Goal: Communication & Community: Answer question/provide support

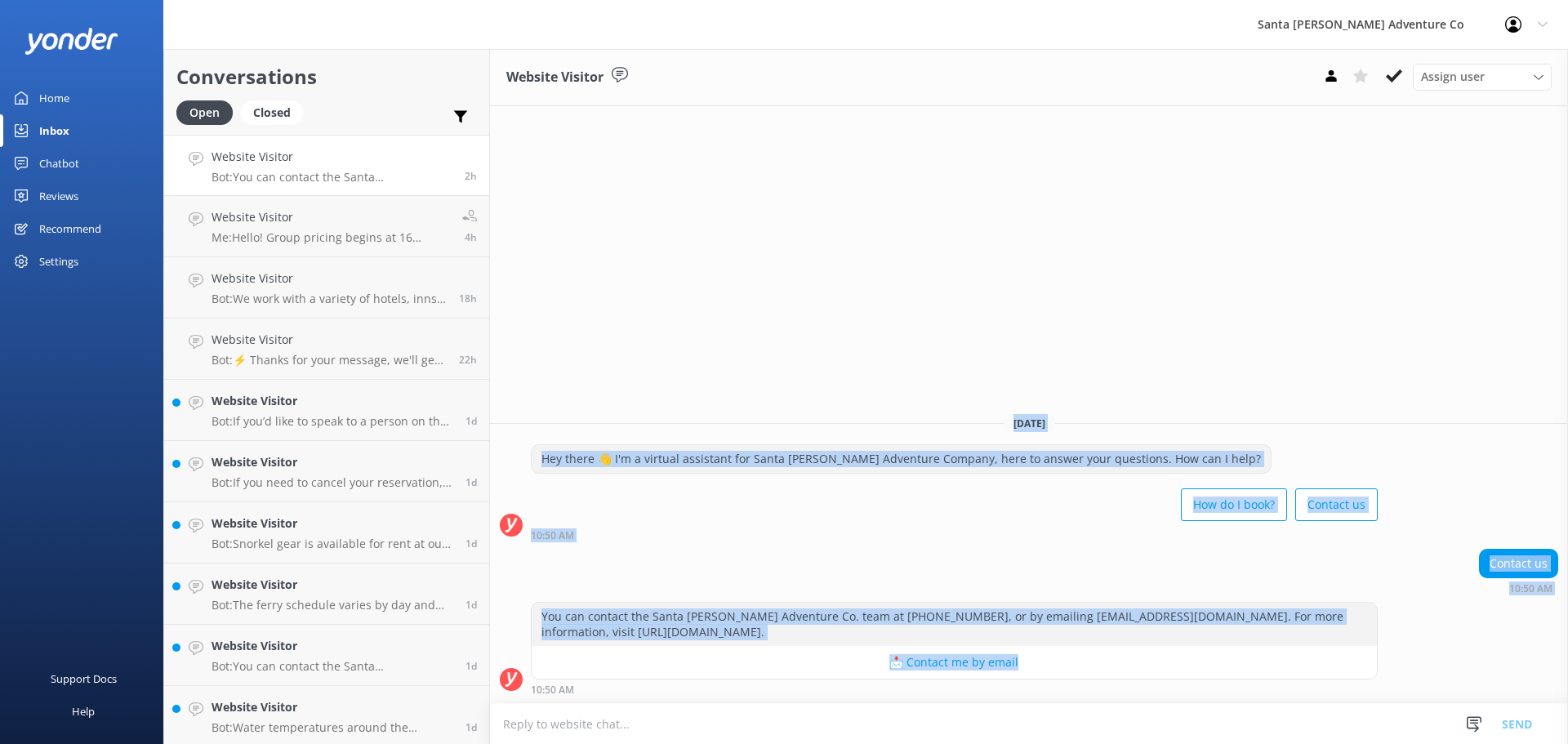
drag, startPoint x: 1452, startPoint y: 664, endPoint x: 669, endPoint y: 319, distance: 855.6
click at [669, 319] on div "Website Visitor Assign user Will [PERSON_NAME] [PERSON_NAME] Let's Go Gabe [DAT…" at bounding box center [1028, 397] width 1078 height 695
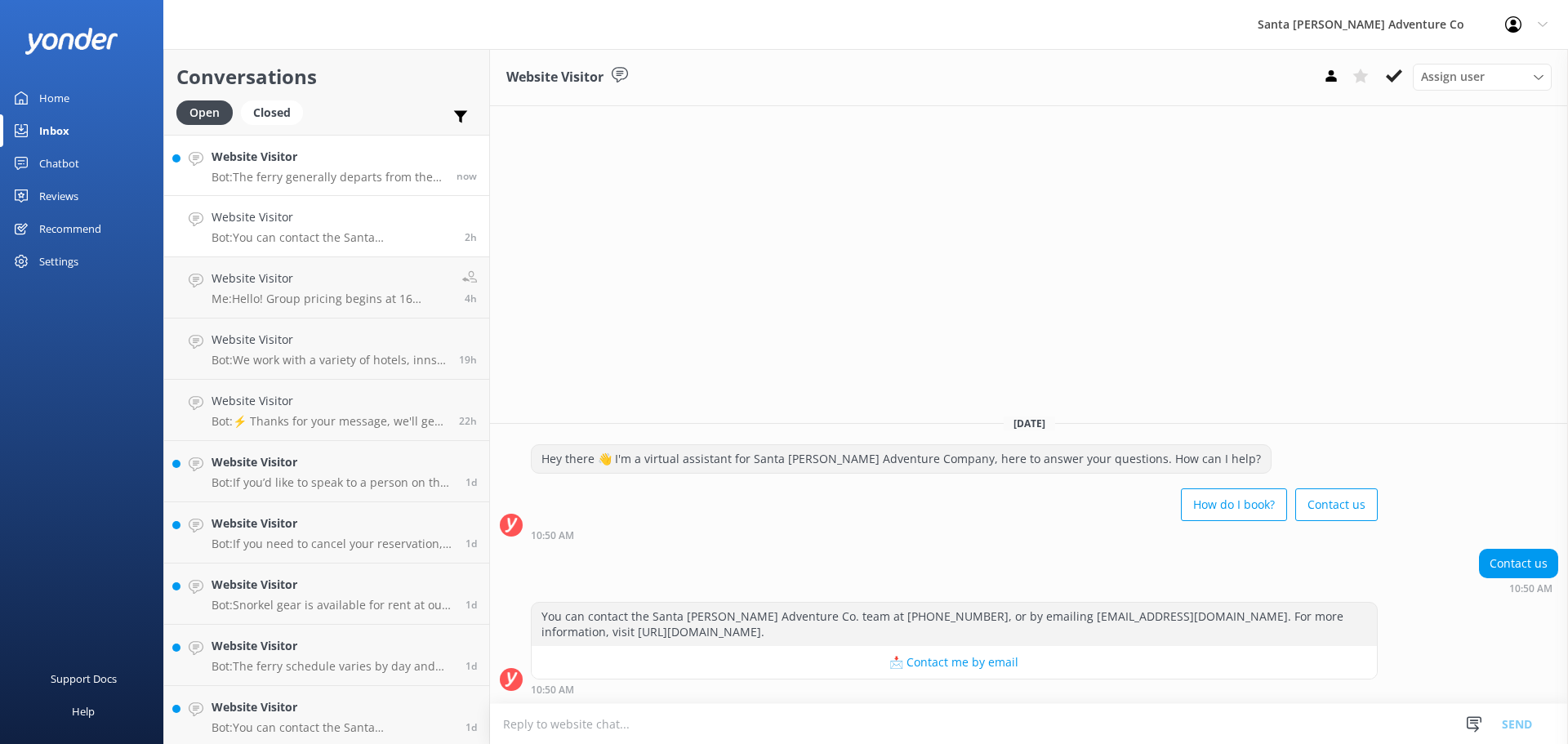
click at [292, 163] on h4 "Website Visitor" at bounding box center [327, 157] width 232 height 18
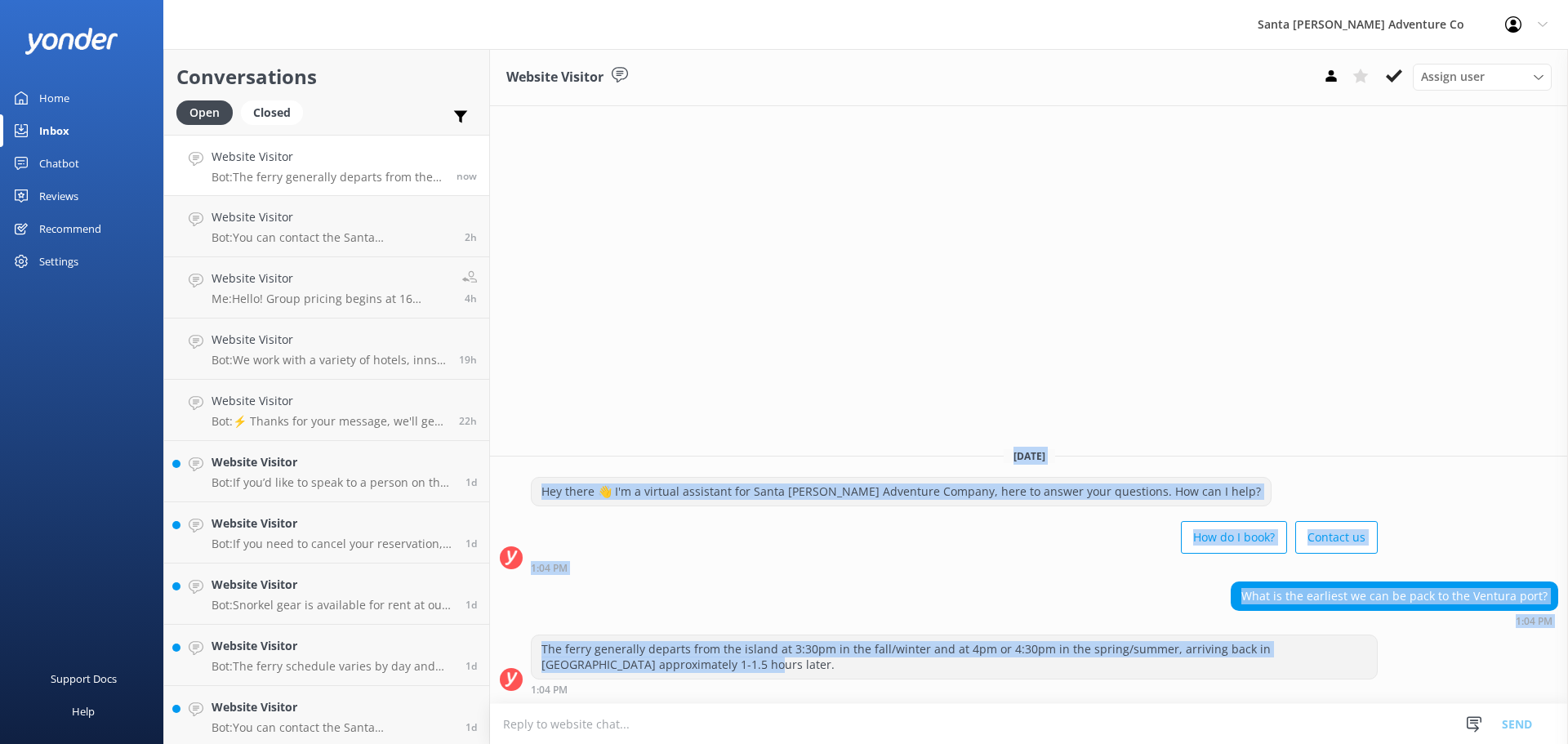
drag, startPoint x: 885, startPoint y: 674, endPoint x: 693, endPoint y: 410, distance: 326.4
click at [693, 410] on div "Website Visitor Assign user Will [PERSON_NAME] [PERSON_NAME] Let's Go Gabe [DAT…" at bounding box center [1028, 397] width 1078 height 695
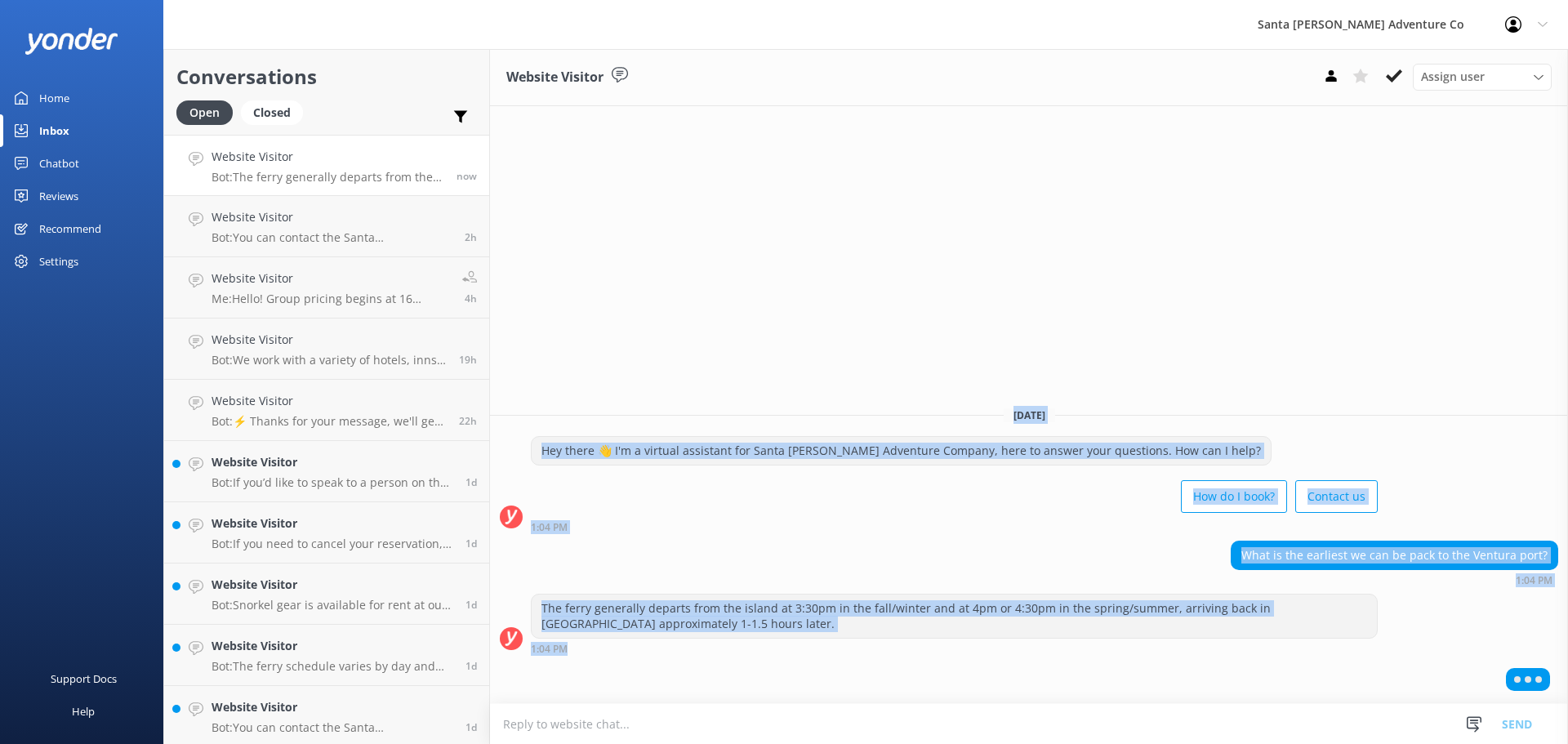
drag, startPoint x: 694, startPoint y: 420, endPoint x: 874, endPoint y: 691, distance: 325.3
click at [874, 691] on div "Website Visitor Assign user Will [PERSON_NAME] [PERSON_NAME] Let's Go Gabe [DAT…" at bounding box center [1028, 397] width 1078 height 695
click at [847, 668] on div at bounding box center [1028, 682] width 1078 height 41
drag, startPoint x: 847, startPoint y: 668, endPoint x: 597, endPoint y: 259, distance: 479.4
click at [597, 259] on div "Website Visitor Assign user Will [PERSON_NAME] [PERSON_NAME] Let's Go Gabe [DAT…" at bounding box center [1028, 397] width 1078 height 695
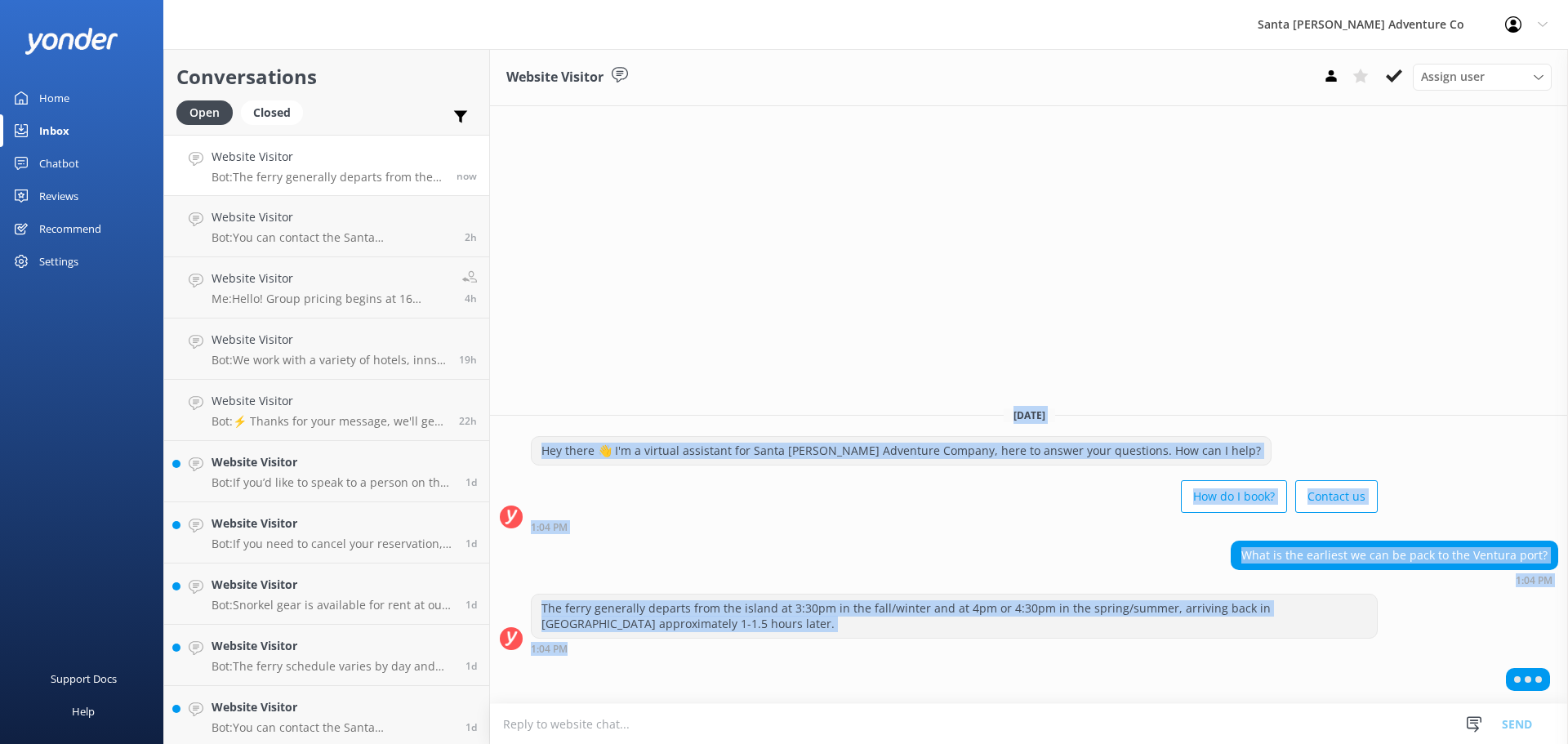
click at [597, 259] on div "Website Visitor Assign user Will [PERSON_NAME] [PERSON_NAME] Let's Go Gabe [DAT…" at bounding box center [1028, 397] width 1078 height 695
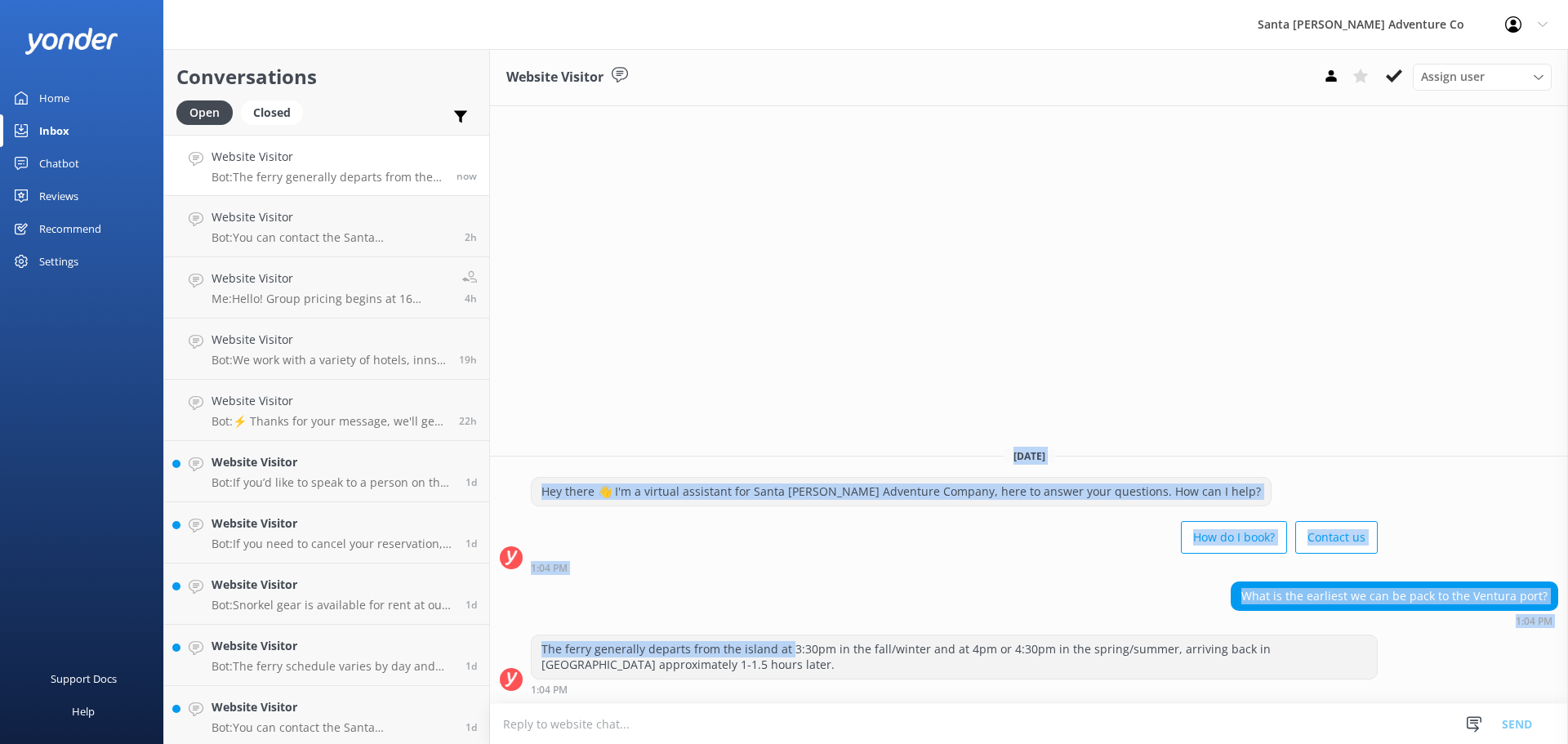
drag, startPoint x: 634, startPoint y: 347, endPoint x: 784, endPoint y: 644, distance: 332.7
click at [784, 644] on div "Website Visitor Assign user Will [PERSON_NAME] [PERSON_NAME] Let's Go Gabe [DAT…" at bounding box center [1028, 397] width 1078 height 695
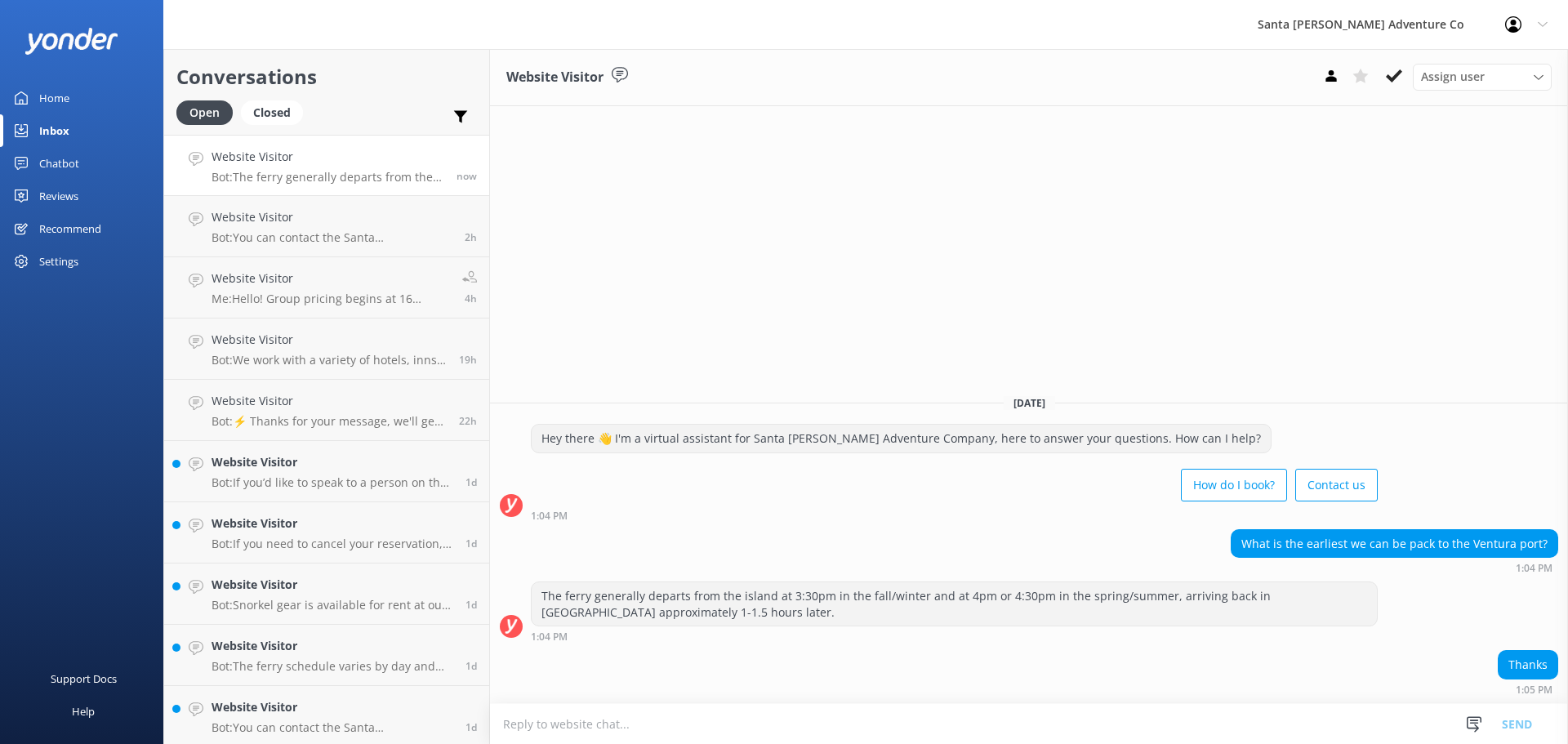
click at [795, 667] on div "[DATE] Hey there 👋 I'm a virtual assistant for Santa [PERSON_NAME] Adventure Co…" at bounding box center [1028, 542] width 1078 height 322
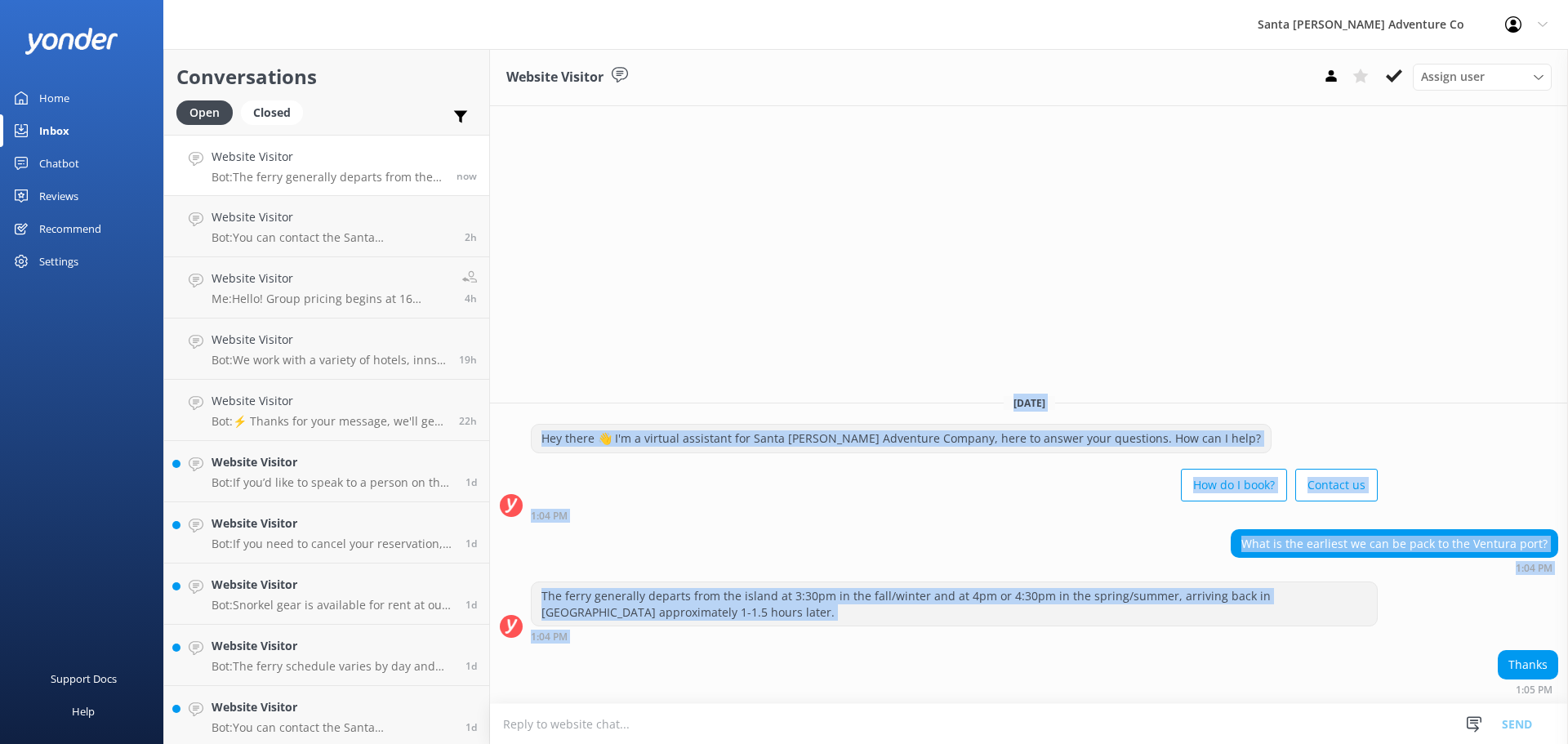
drag, startPoint x: 795, startPoint y: 669, endPoint x: 568, endPoint y: 287, distance: 444.4
click at [569, 287] on div "Website Visitor Assign user Will [PERSON_NAME] [PERSON_NAME] Let's Go Gabe [DAT…" at bounding box center [1028, 397] width 1078 height 695
click at [583, 301] on div "Website Visitor Assign user Will [PERSON_NAME] [PERSON_NAME] Let's Go Gabe [DAT…" at bounding box center [1028, 397] width 1078 height 695
drag, startPoint x: 636, startPoint y: 420, endPoint x: 769, endPoint y: 655, distance: 270.0
click at [769, 655] on div "Website Visitor Assign user Will [PERSON_NAME] [PERSON_NAME] Let's Go Gabe [DAT…" at bounding box center [1028, 397] width 1078 height 695
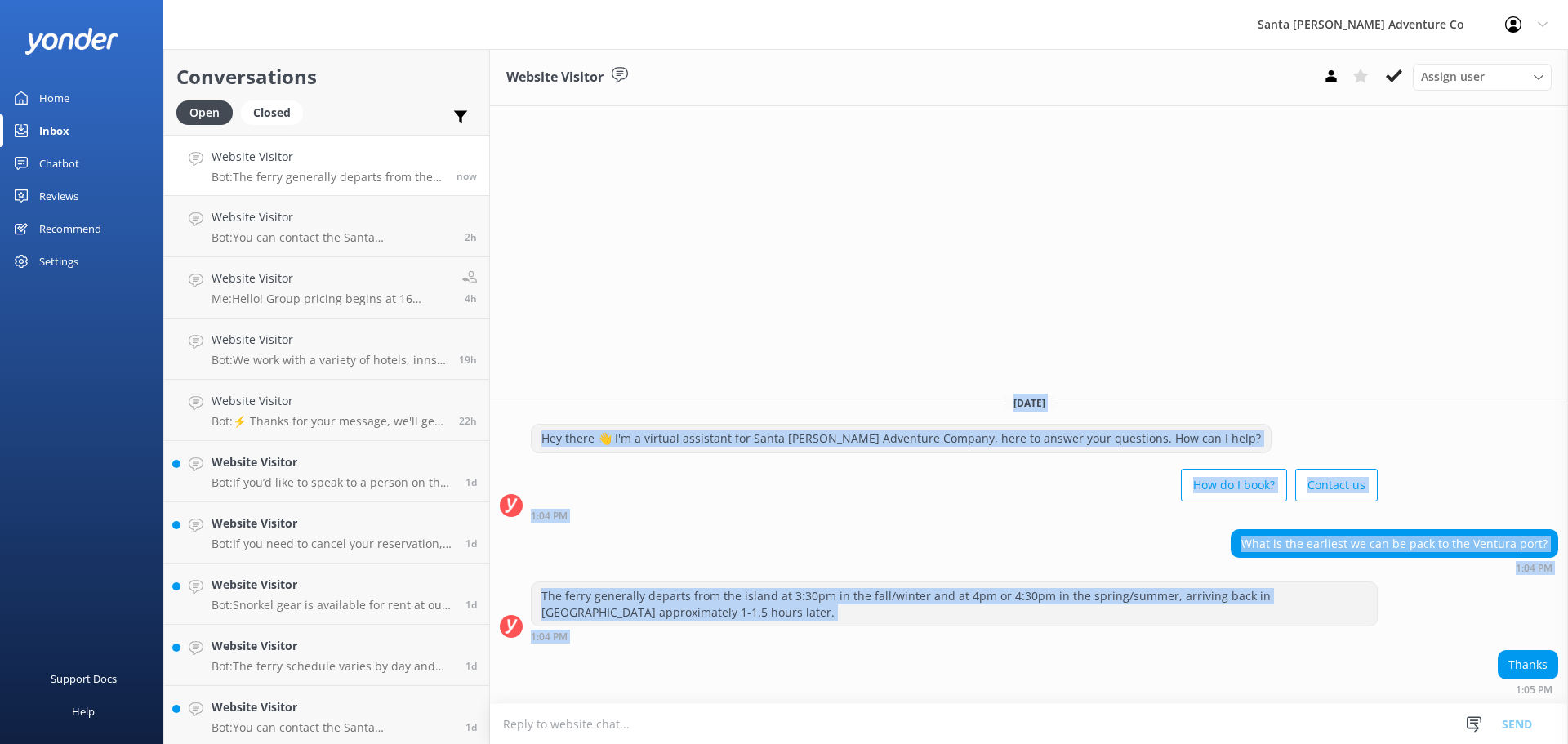
click at [769, 655] on div "Thanks 1:05 PM" at bounding box center [1028, 672] width 1078 height 45
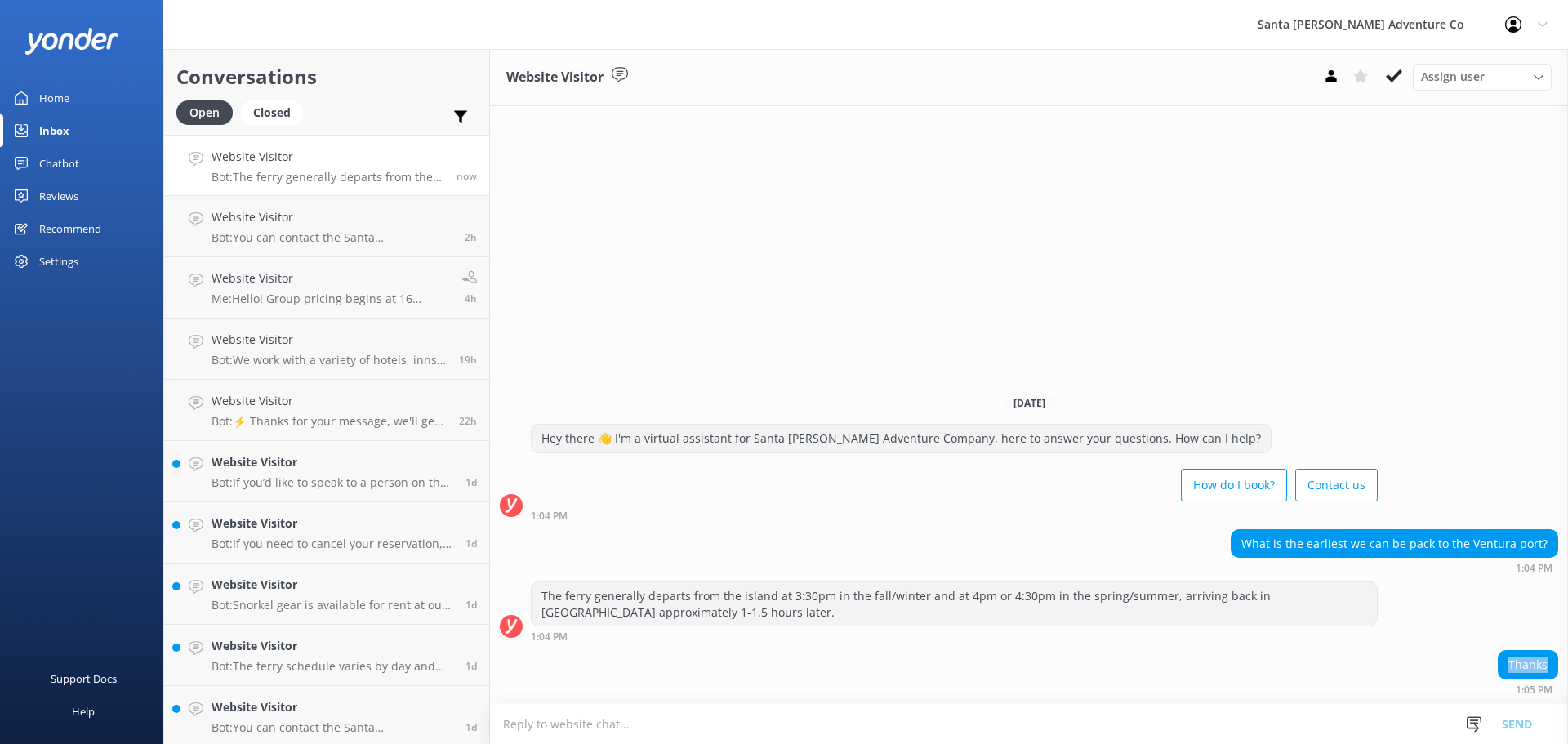
drag, startPoint x: 769, startPoint y: 655, endPoint x: 600, endPoint y: 304, distance: 389.6
click at [717, 536] on div "[DATE] Hey there 👋 I'm a virtual assistant for Santa [PERSON_NAME] Adventure Co…" at bounding box center [1028, 542] width 1078 height 322
click at [591, 282] on div "Website Visitor Assign user Will [PERSON_NAME] [PERSON_NAME] Let's Go Gabe [DAT…" at bounding box center [1028, 397] width 1078 height 695
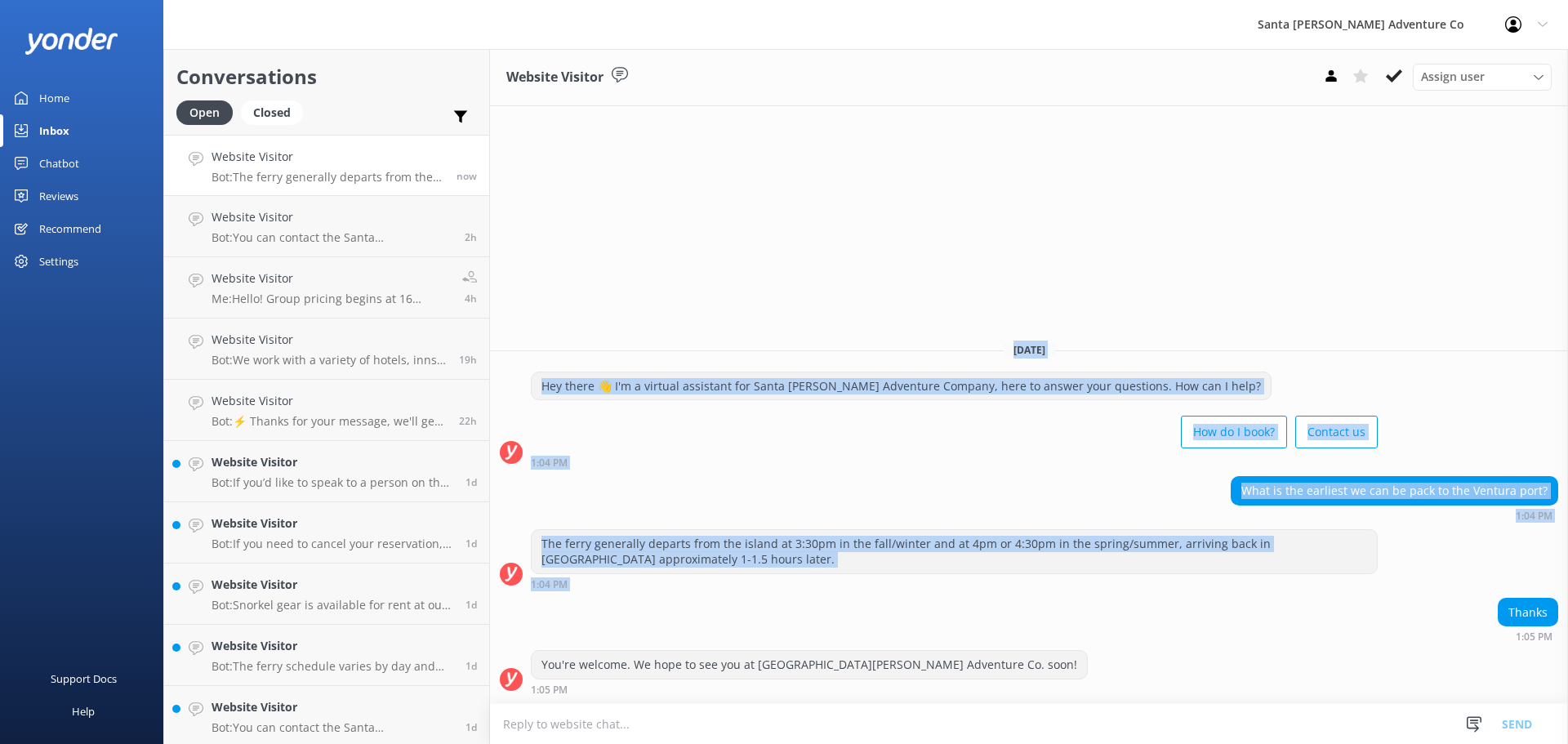
drag, startPoint x: 740, startPoint y: 486, endPoint x: 902, endPoint y: 667, distance: 242.9
click at [902, 667] on div "Website Visitor Assign user Will [PERSON_NAME] [PERSON_NAME] Let's Go Gabe [DAT…" at bounding box center [1028, 397] width 1078 height 695
click at [830, 590] on div "The ferry generally departs from the island at 3:30pm in the fall/winter and at…" at bounding box center [1028, 563] width 1078 height 69
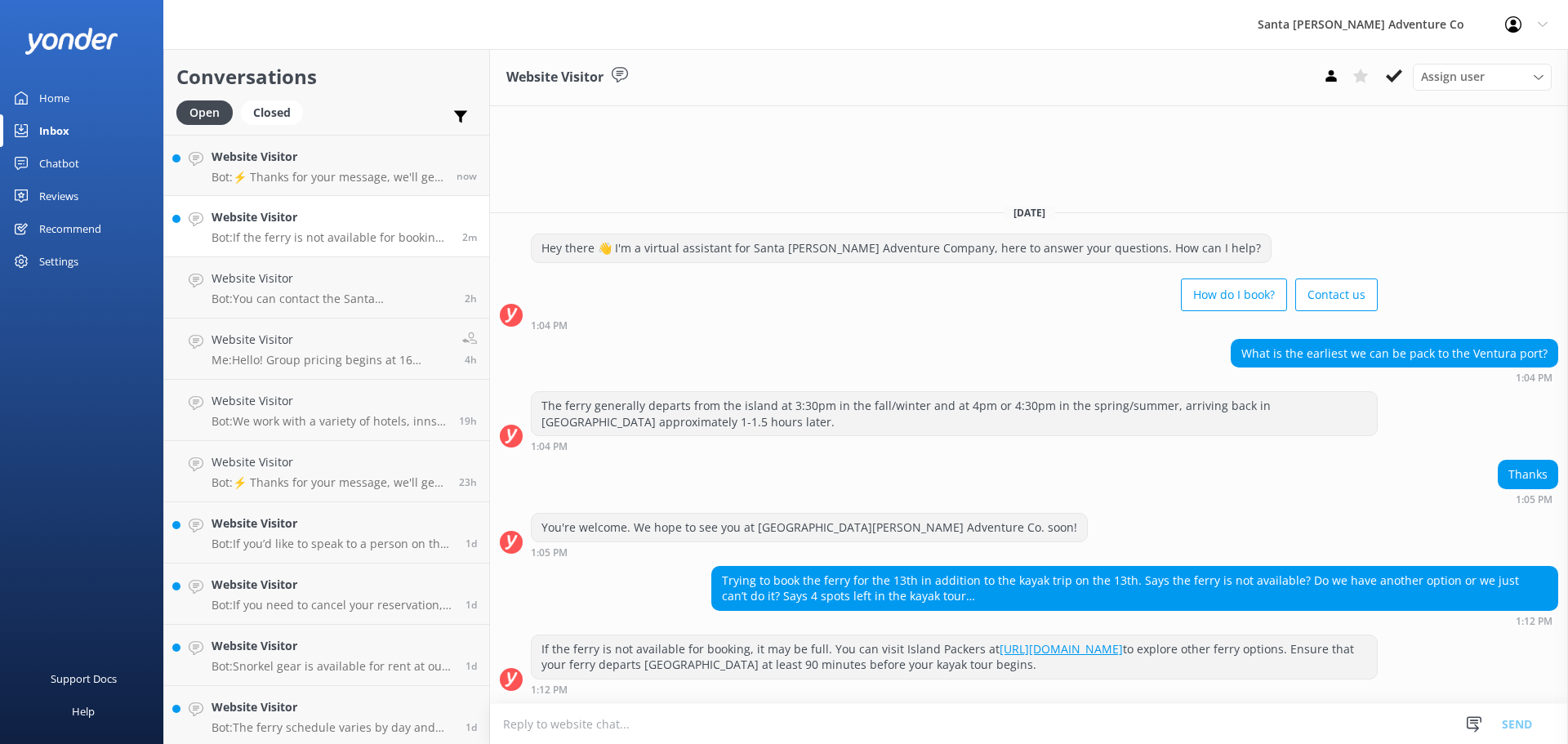
click at [246, 130] on div "Open Closed" at bounding box center [244, 120] width 135 height 39
click at [292, 164] on h4 "Website Visitor" at bounding box center [327, 157] width 232 height 18
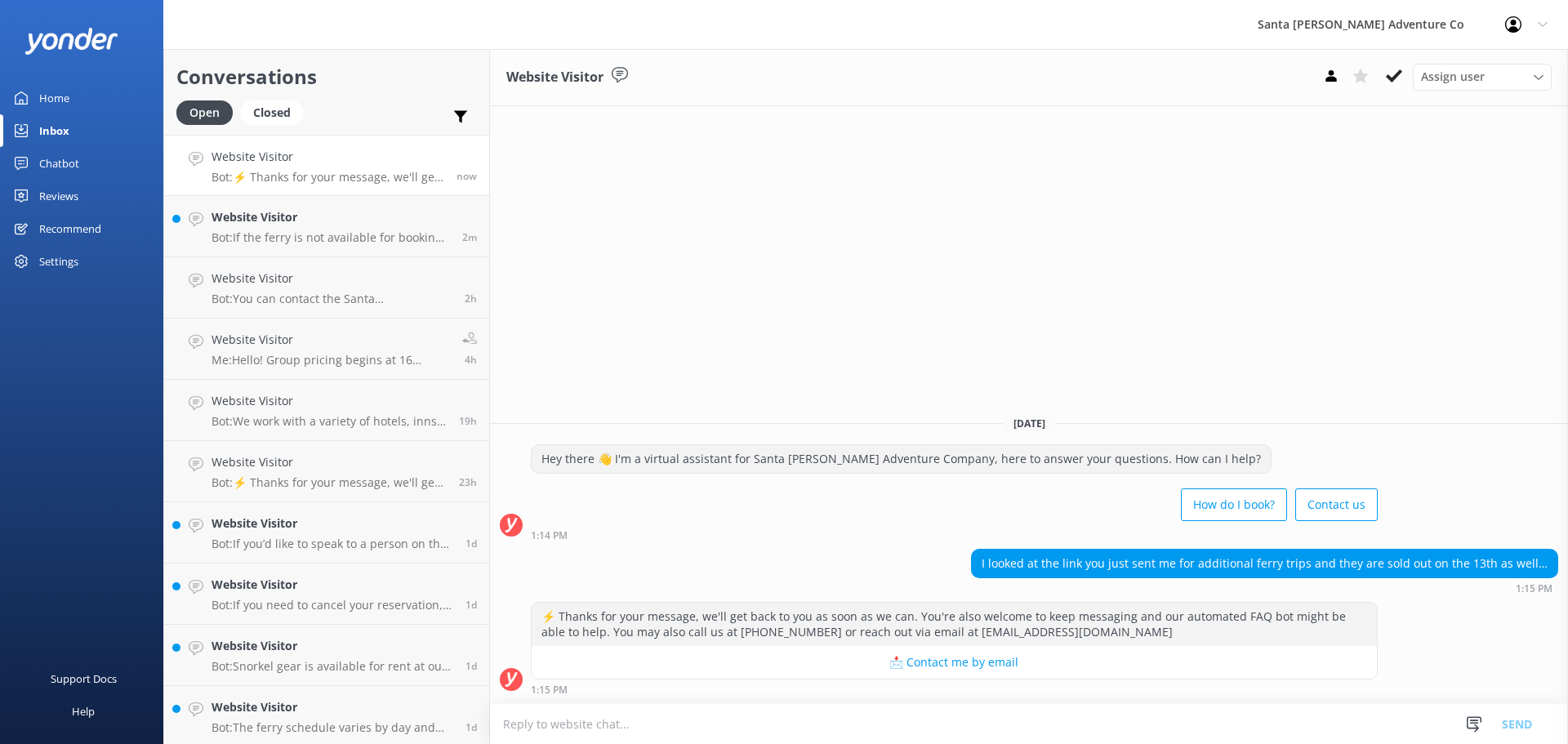
click at [636, 720] on textarea at bounding box center [1028, 723] width 1078 height 40
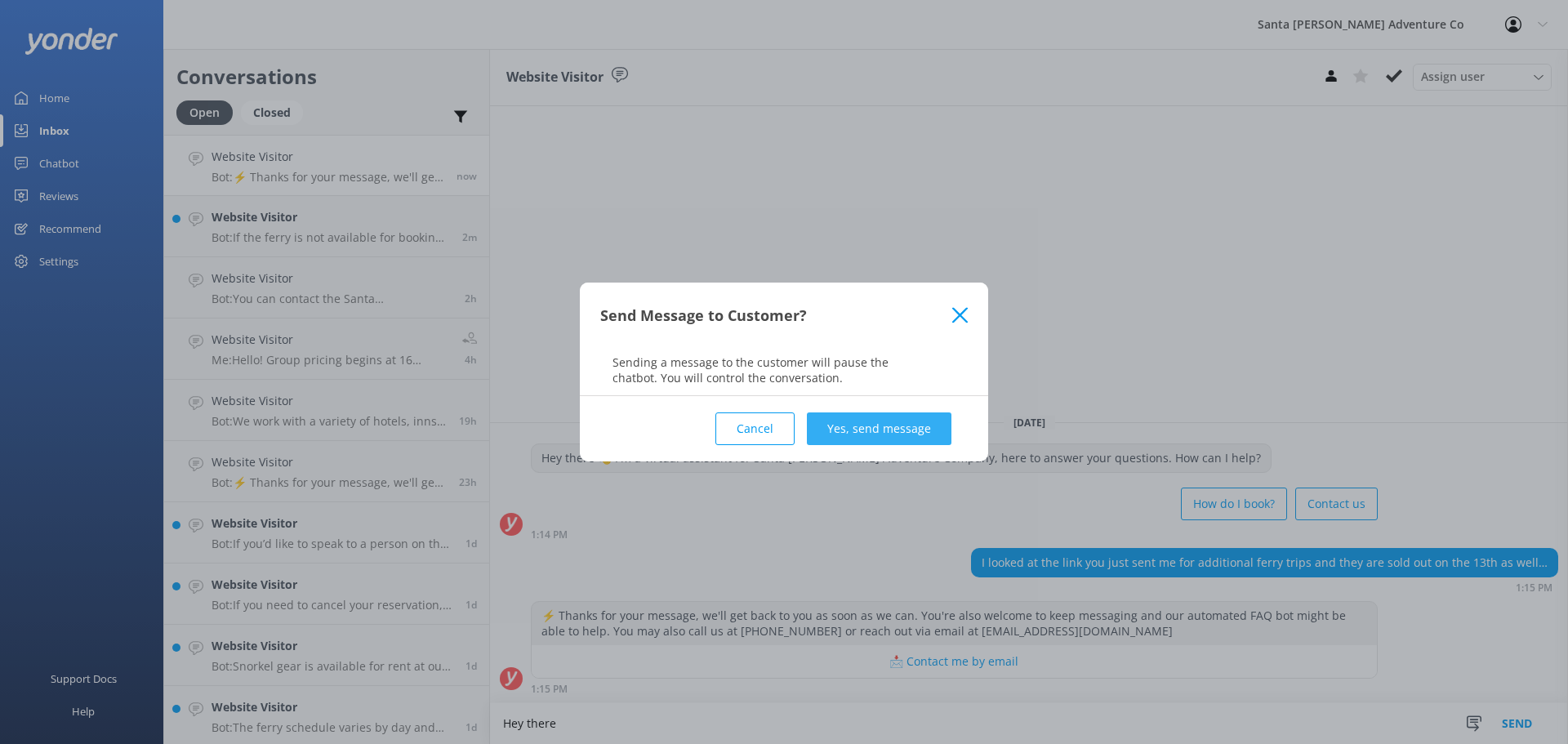
type textarea "Hey there"
click at [890, 440] on button "Yes, send message" at bounding box center [879, 429] width 145 height 33
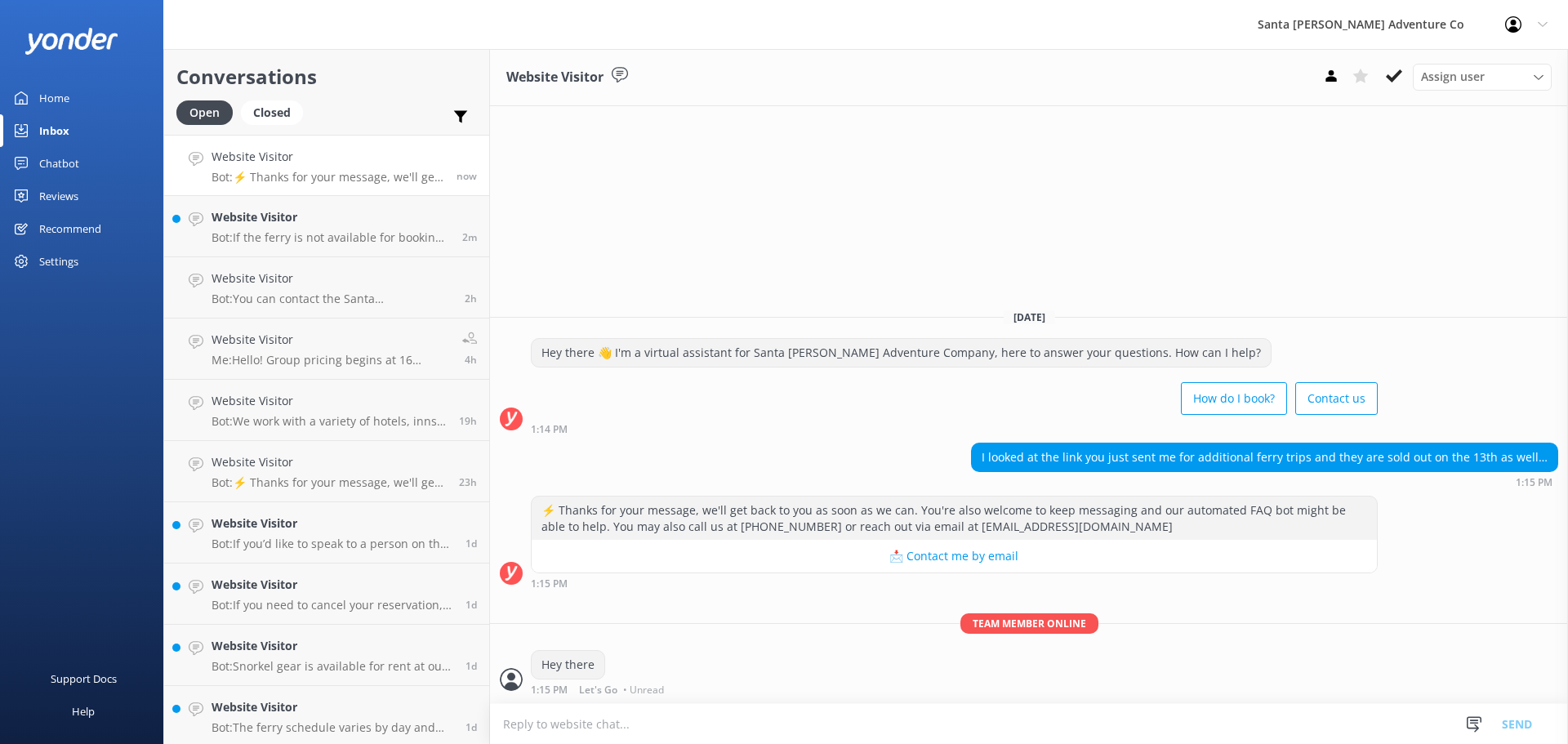
click at [629, 715] on textarea at bounding box center [1028, 723] width 1078 height 40
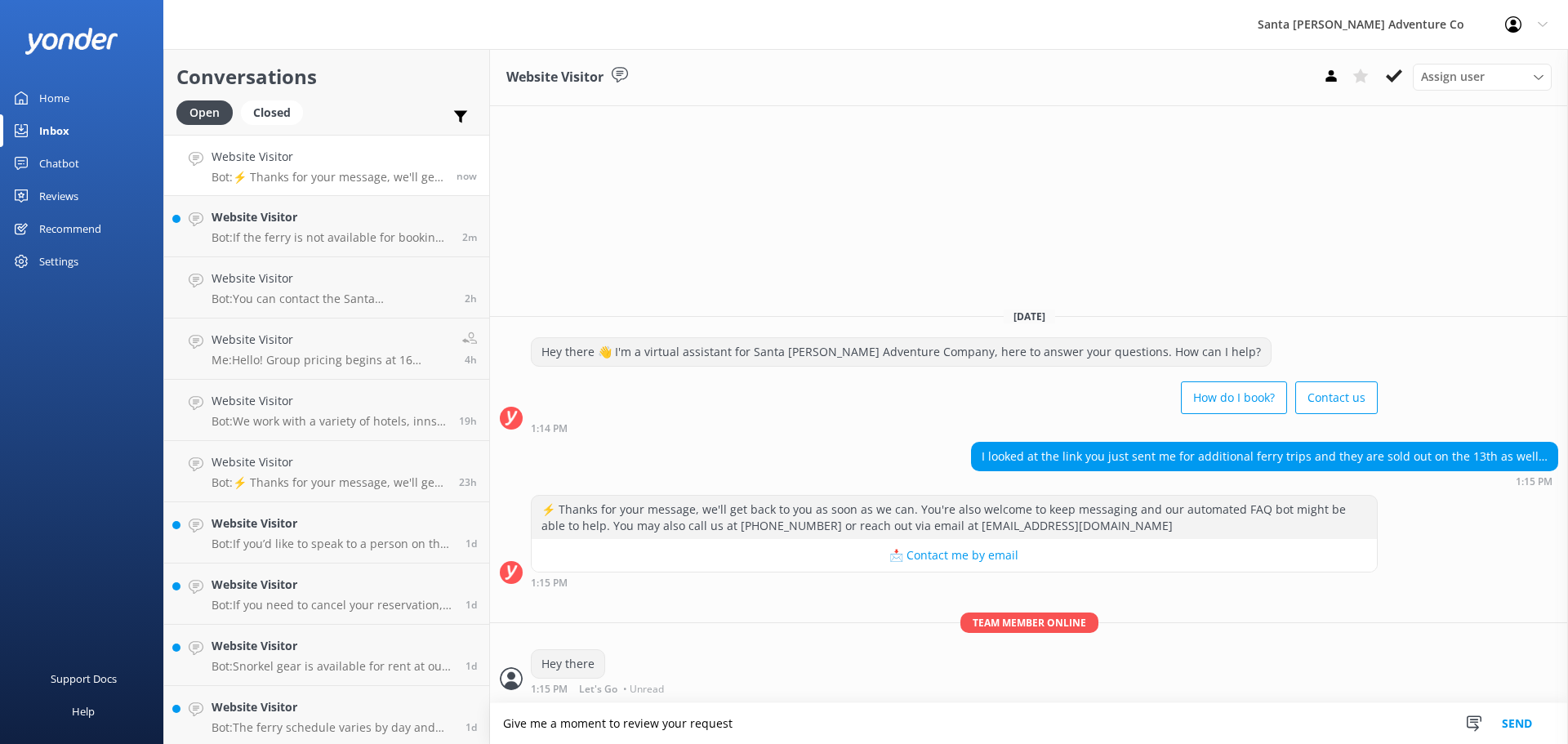
type textarea "Give me a moment to review your request"
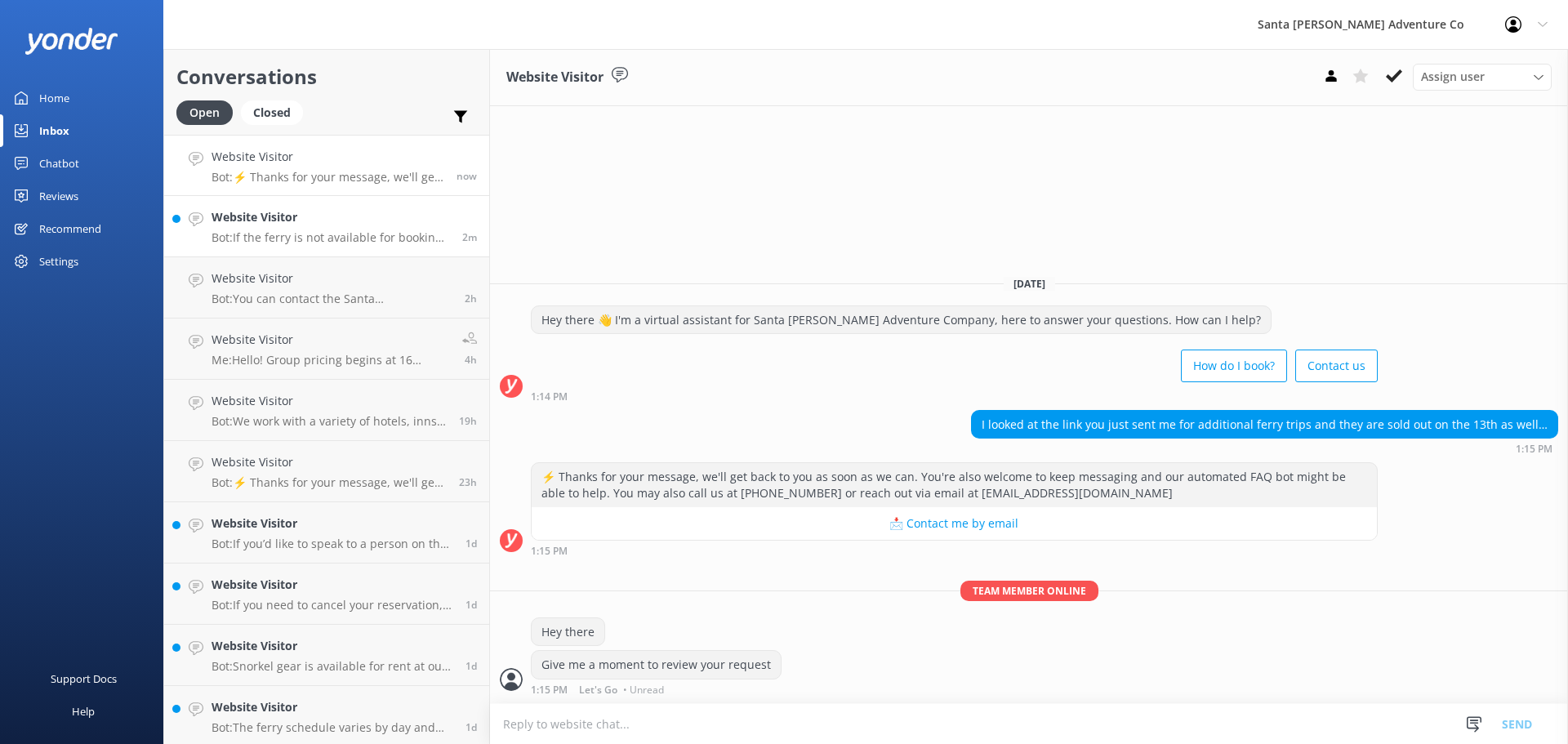
click at [397, 214] on h4 "Website Visitor" at bounding box center [330, 217] width 238 height 18
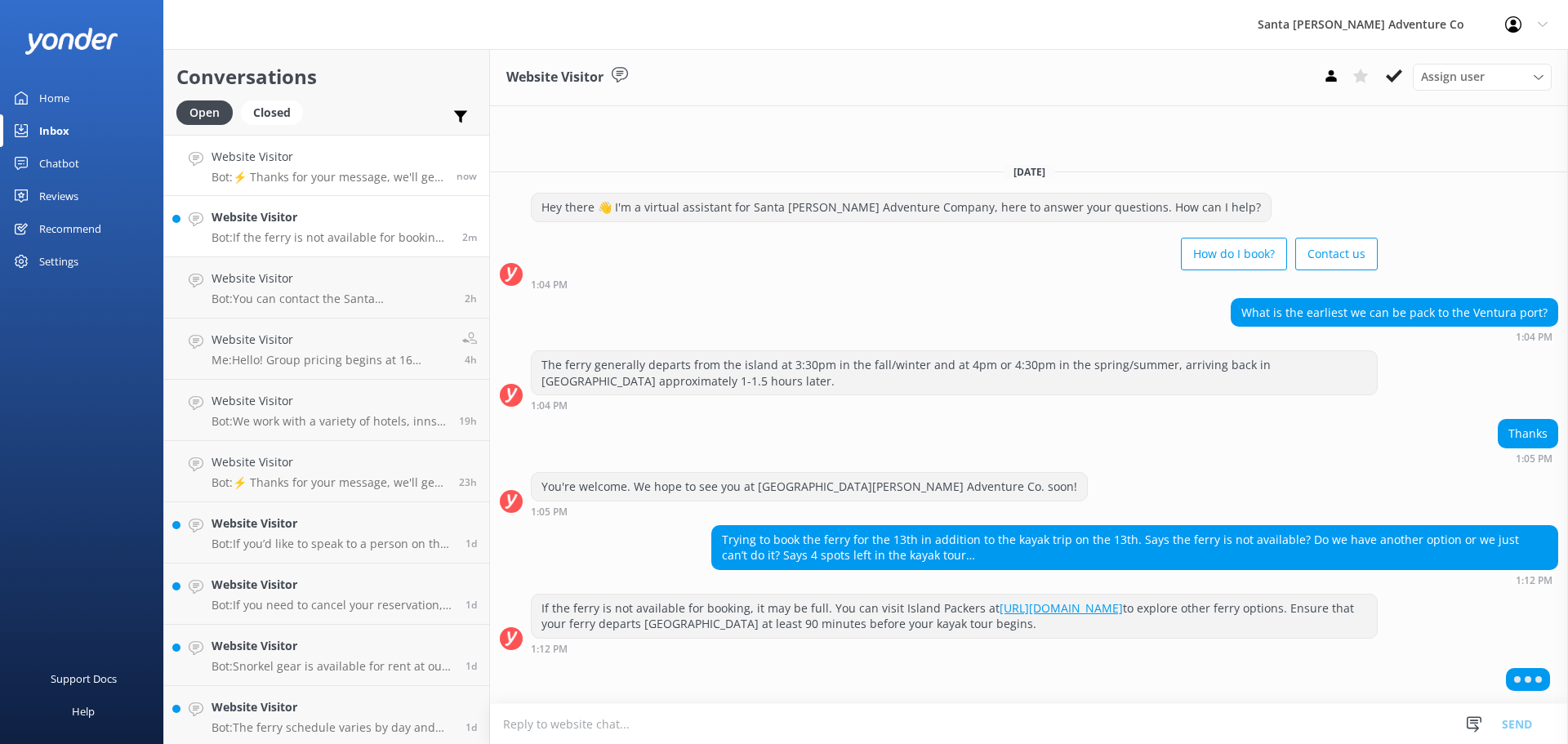
click at [278, 181] on p "Bot: ⚡ Thanks for your message, we'll get back to you as soon as we can. You're…" at bounding box center [327, 177] width 232 height 15
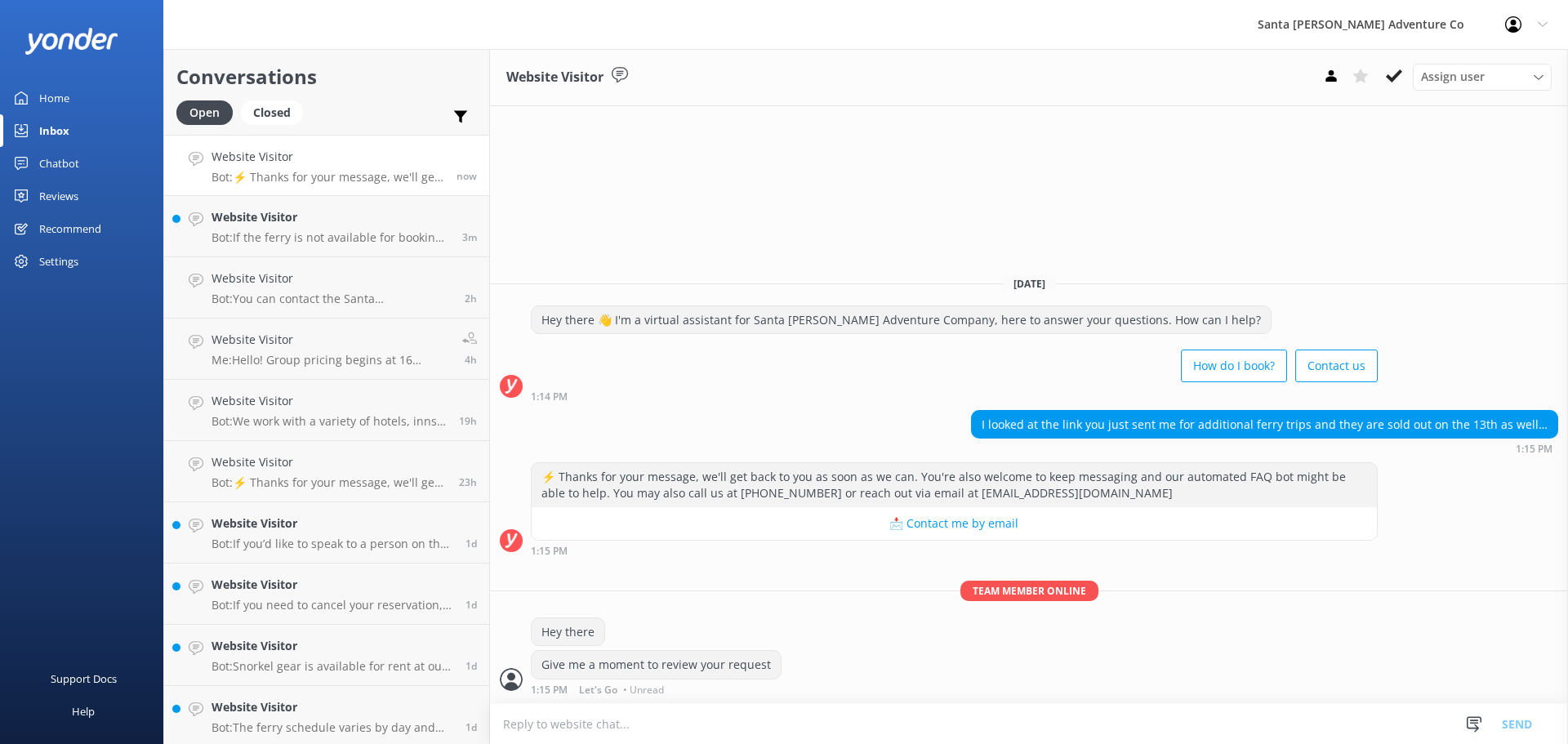
click at [663, 733] on textarea at bounding box center [1028, 723] width 1078 height 40
click at [291, 250] on link "Website Visitor Bot: If the ferry is not available for booking, it may be full.…" at bounding box center [327, 227] width 325 height 62
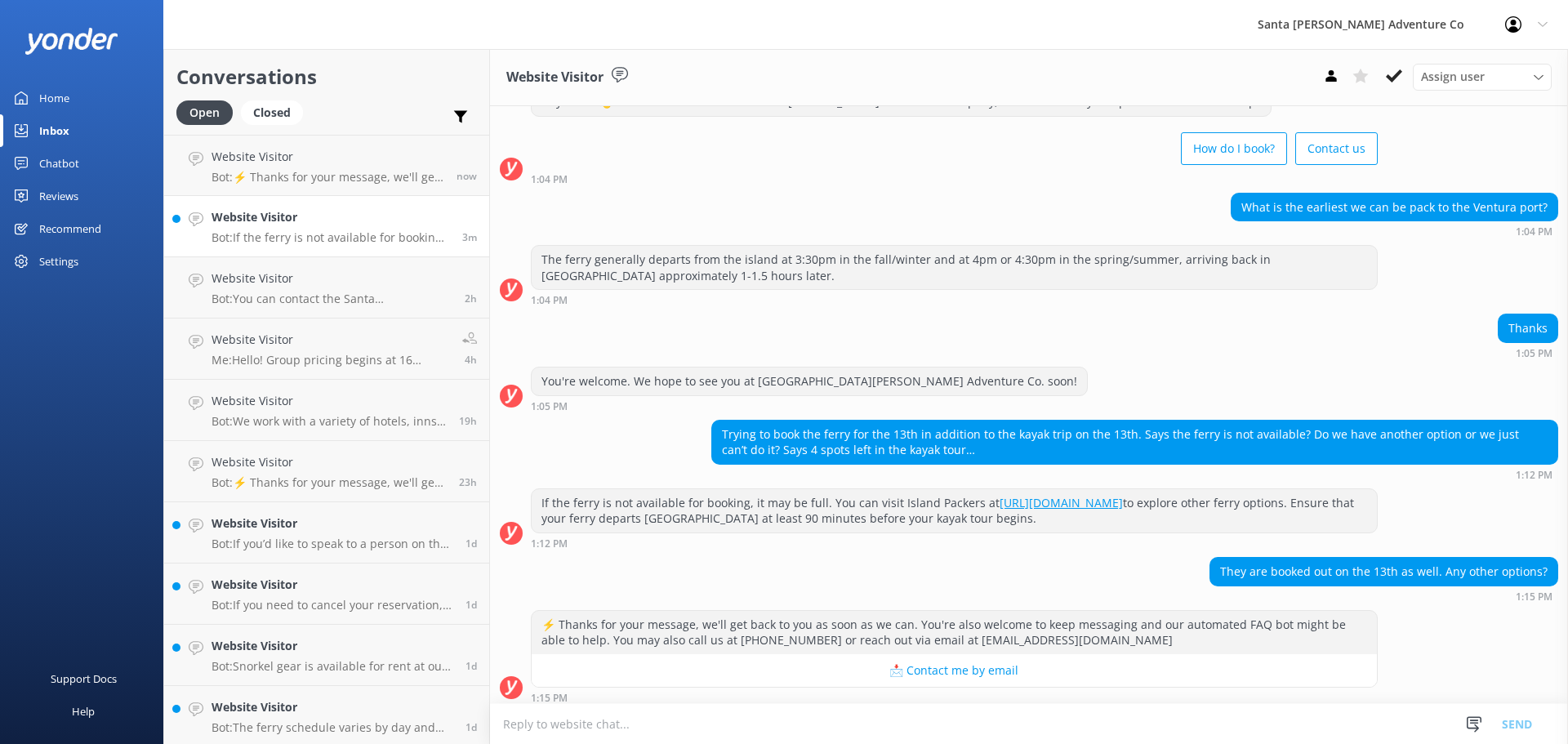
scroll to position [69, 0]
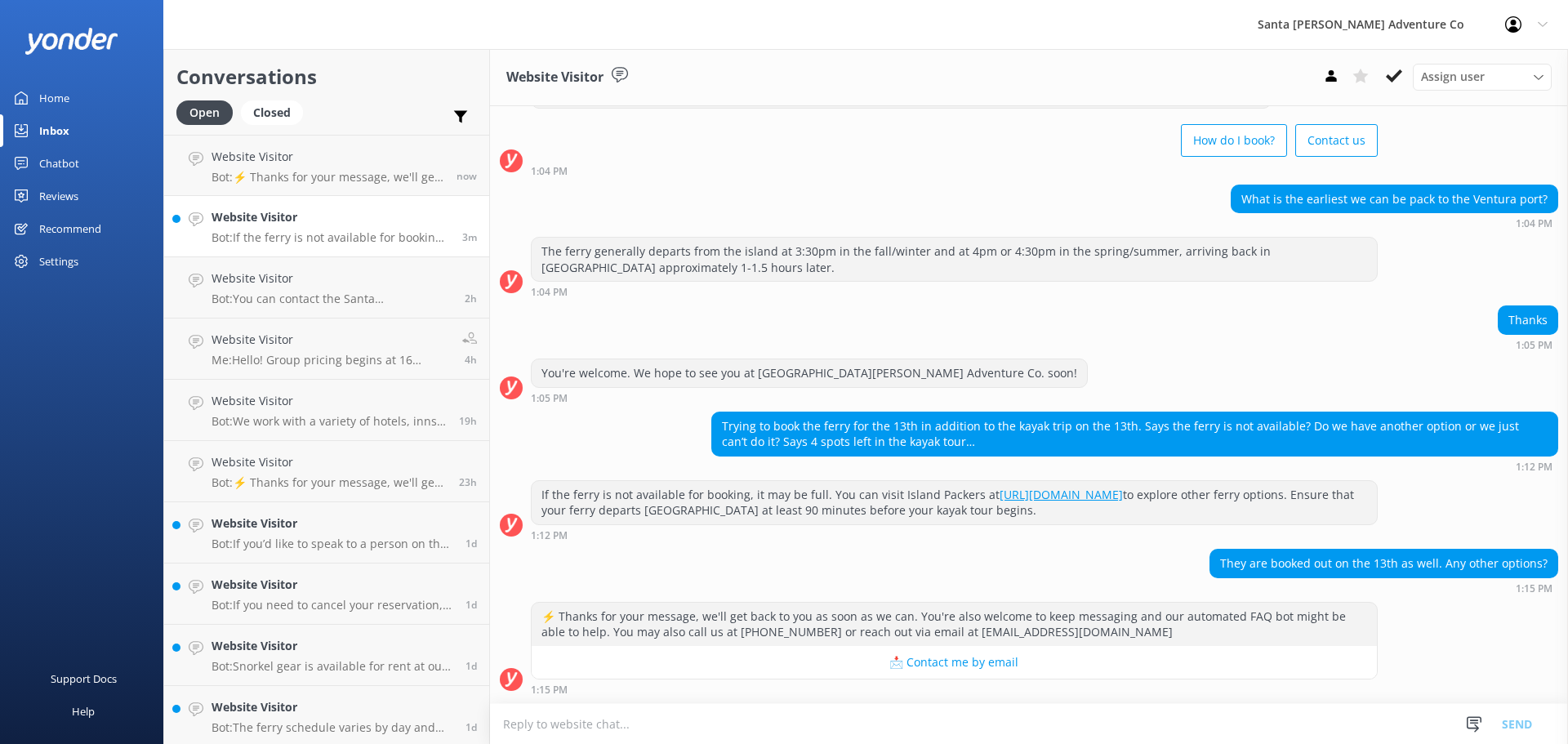
click at [887, 719] on textarea at bounding box center [1028, 723] width 1078 height 40
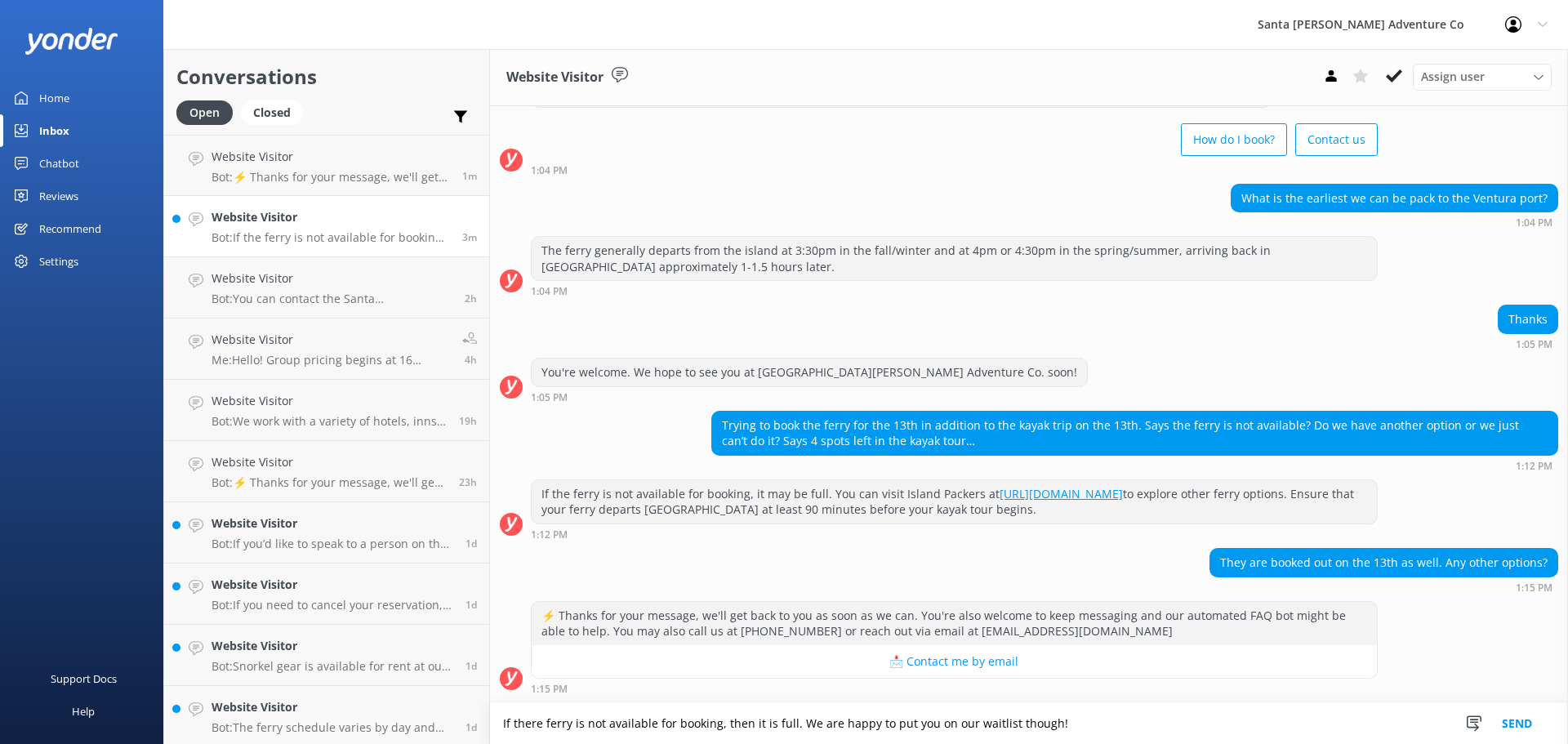
type textarea "If there ferry is not available for booking, then it is full. We are happy to p…"
click at [1509, 724] on button "Send" at bounding box center [1516, 723] width 62 height 41
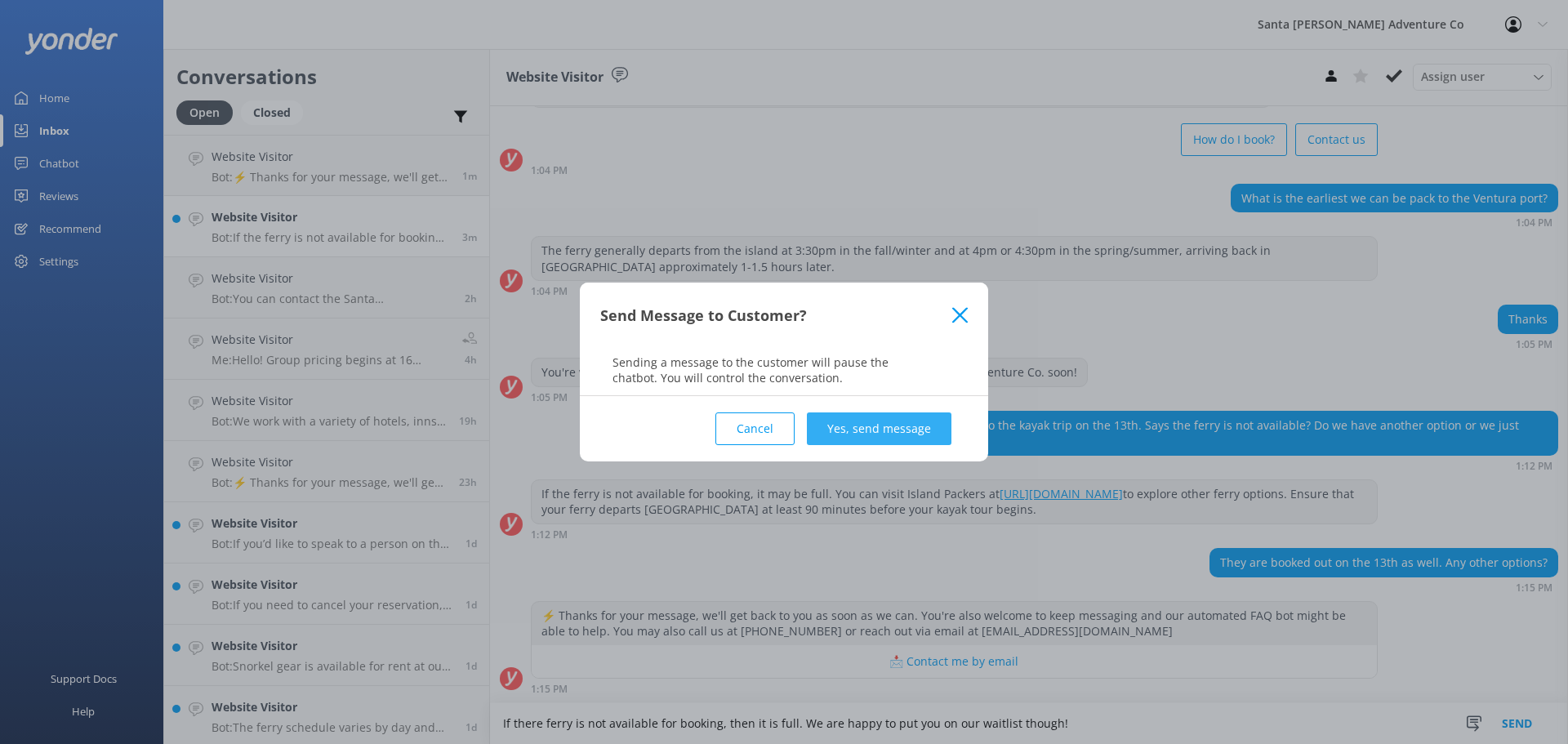
click at [848, 431] on button "Yes, send message" at bounding box center [879, 429] width 145 height 33
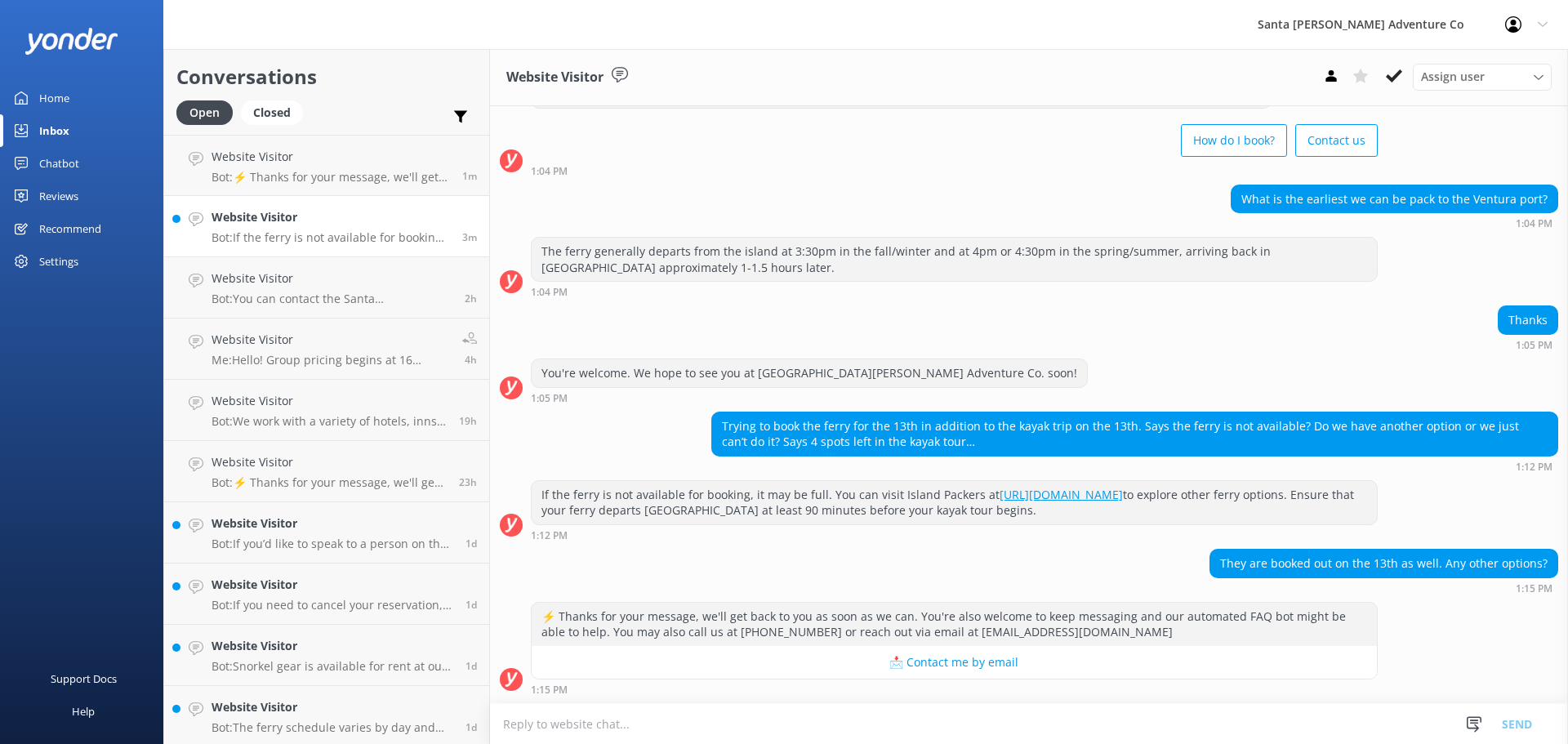
click at [735, 727] on textarea at bounding box center [1028, 723] width 1078 height 40
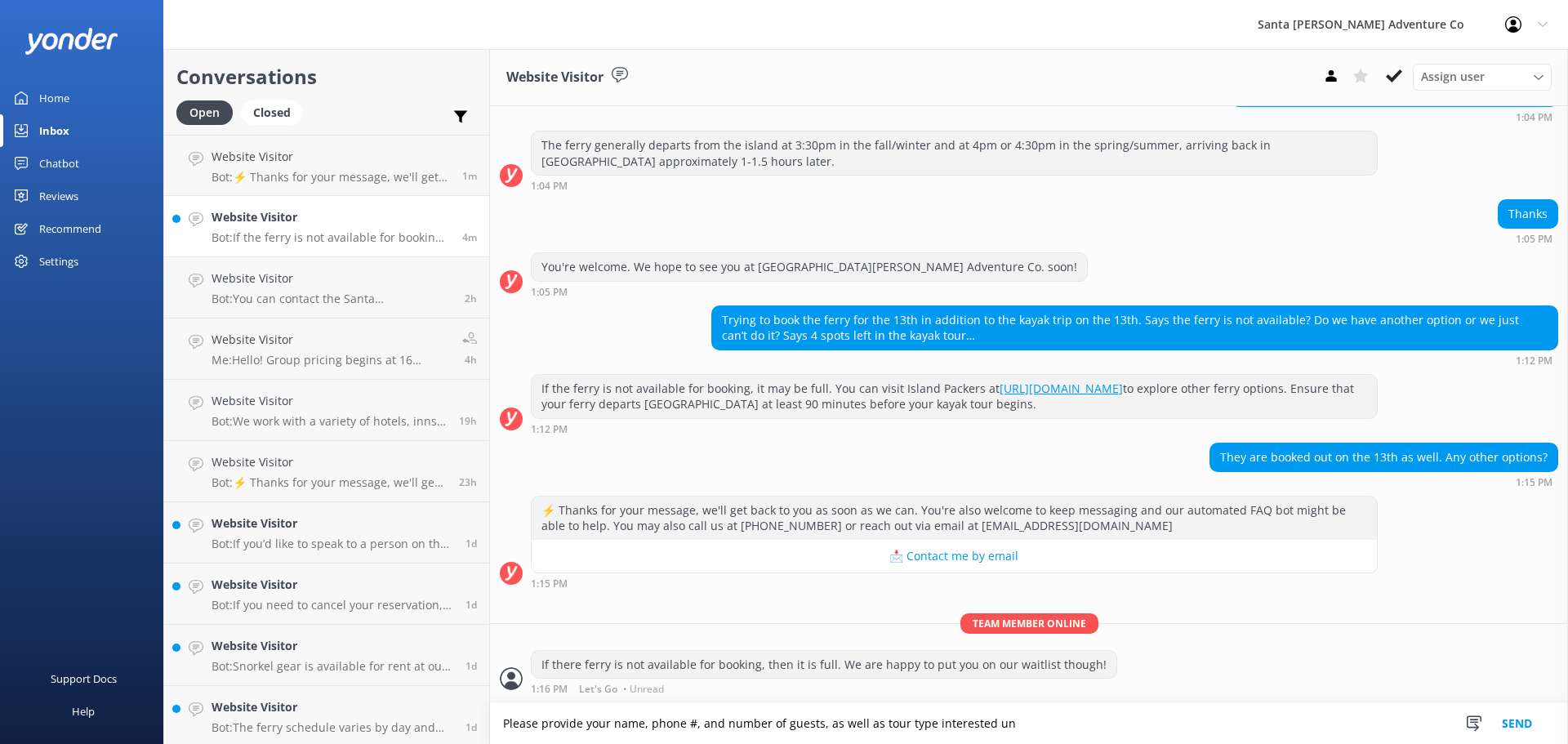
scroll to position [176, 0]
type textarea "Please provide your name, phone #, and number of guests, as well as tour type i…"
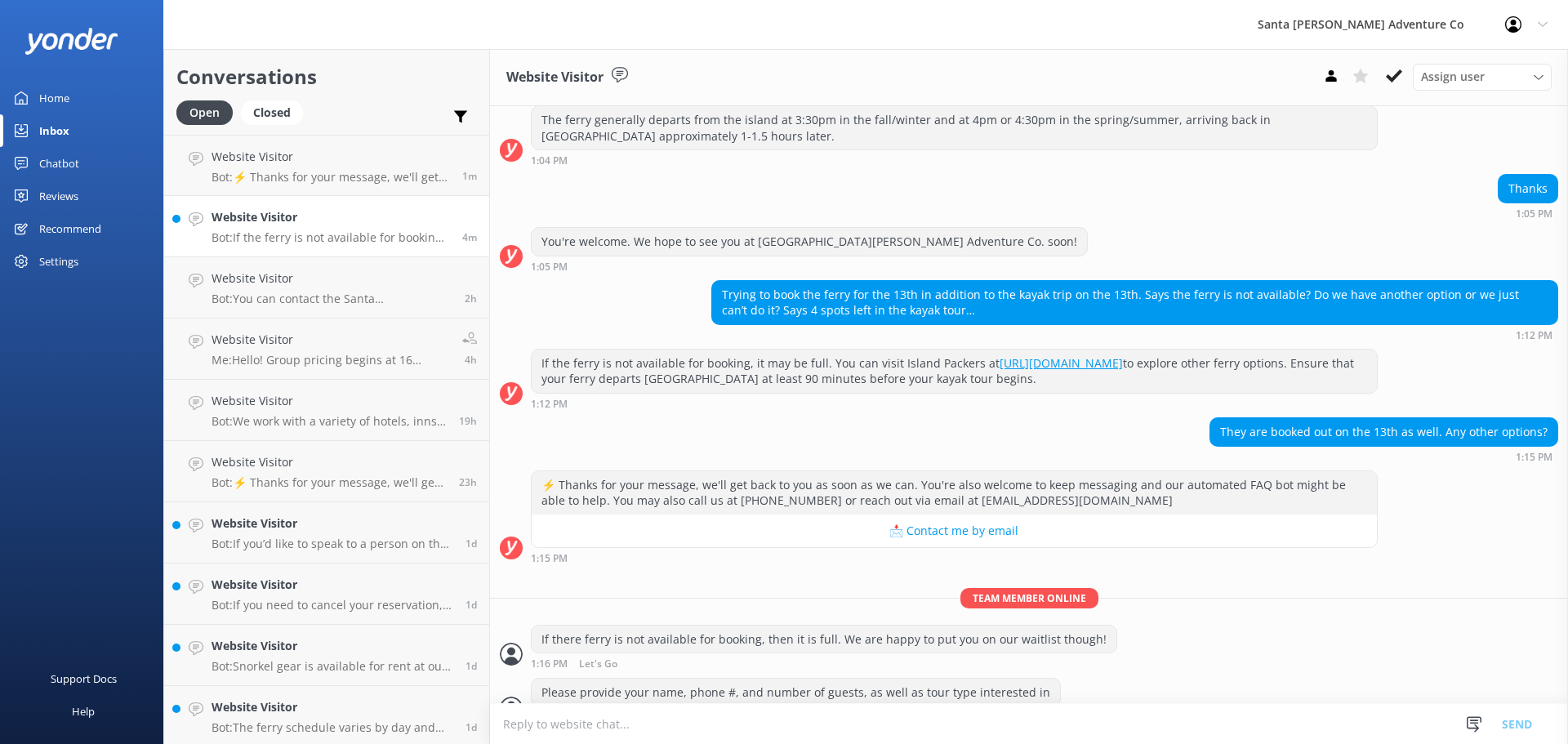
scroll to position [229, 0]
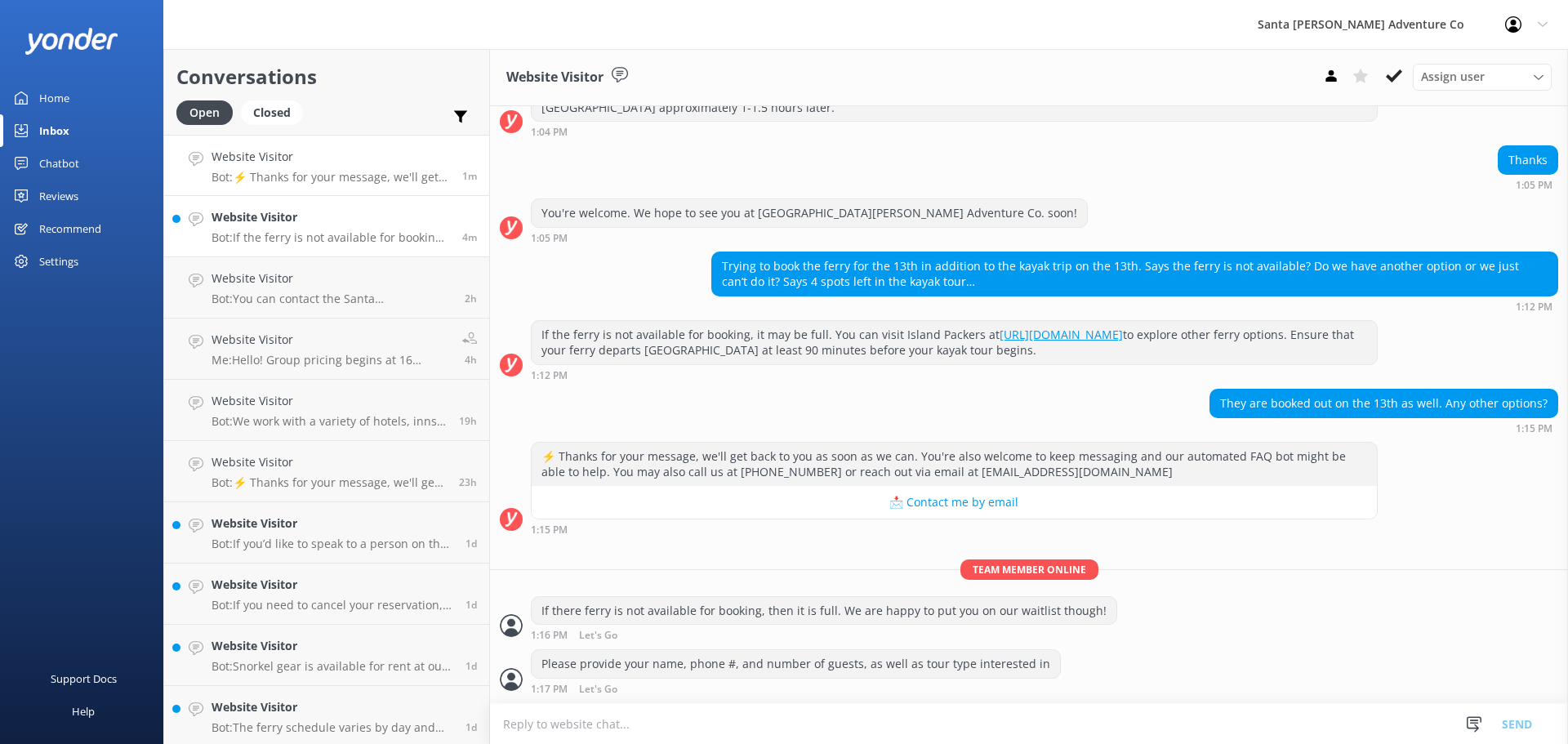
click at [251, 179] on p "Bot: ⚡ Thanks for your message, we'll get back to you as soon as we can. You're…" at bounding box center [330, 177] width 238 height 15
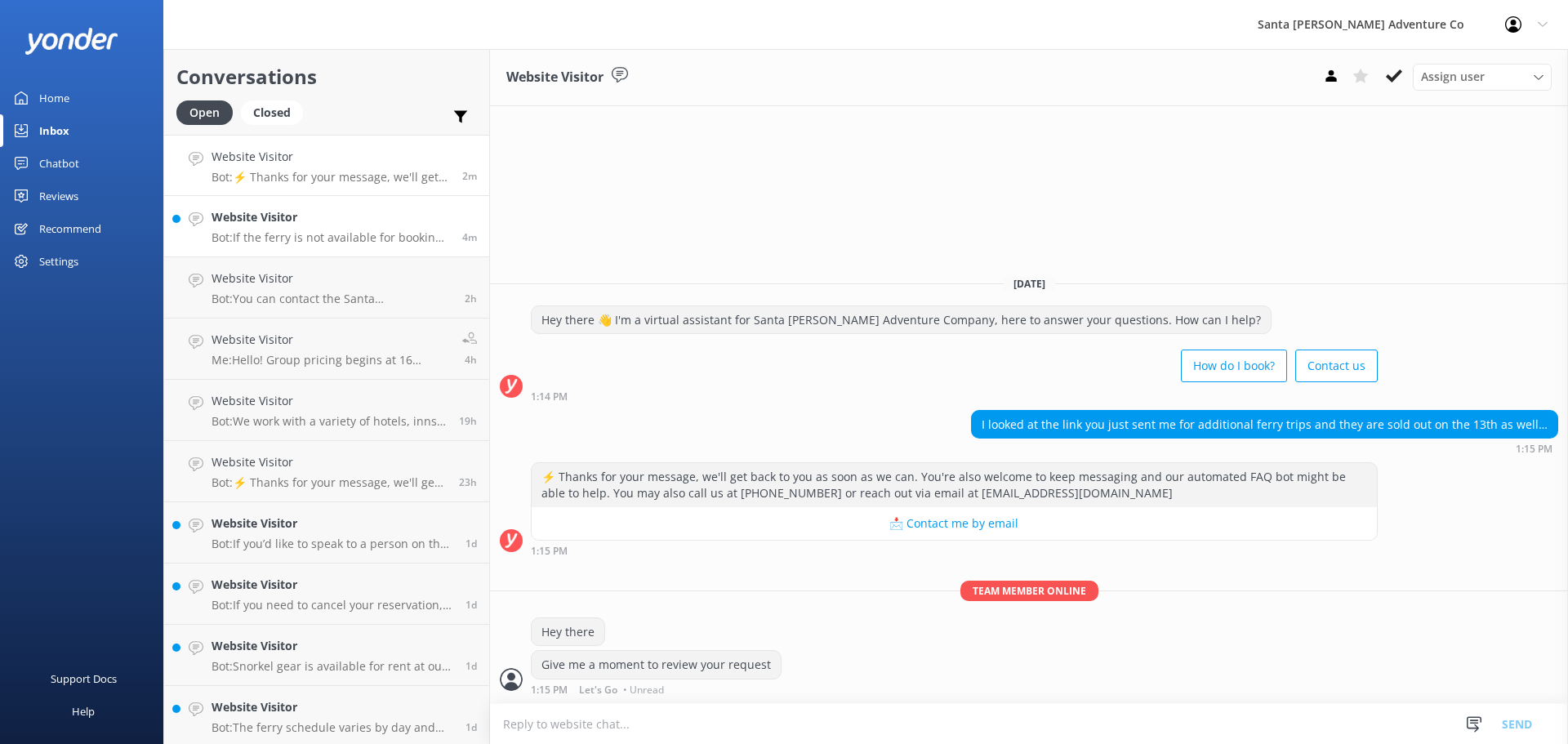
click at [260, 229] on div "Website Visitor Bot: If the ferry is not available for booking, it may be full.…" at bounding box center [330, 226] width 238 height 36
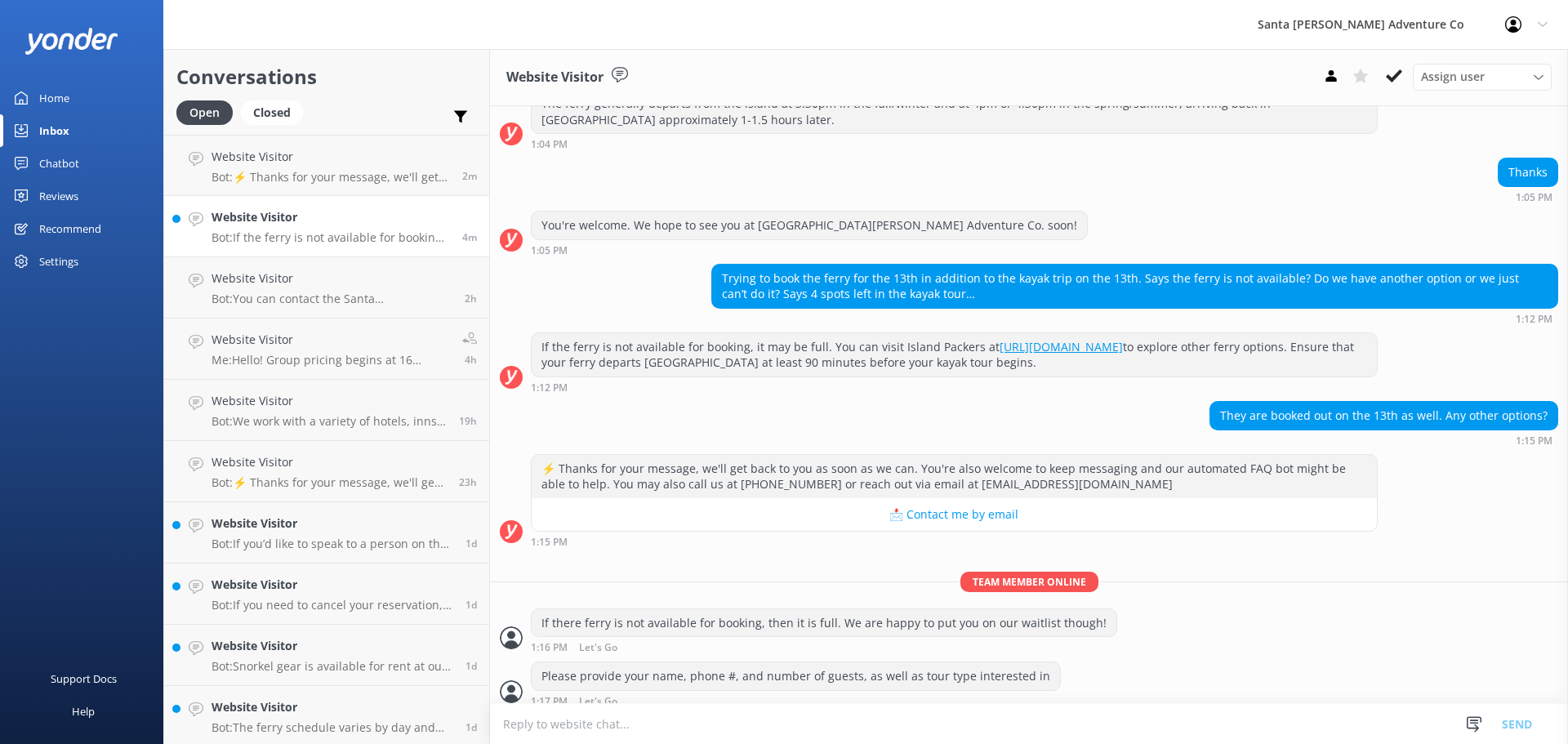
scroll to position [229, 0]
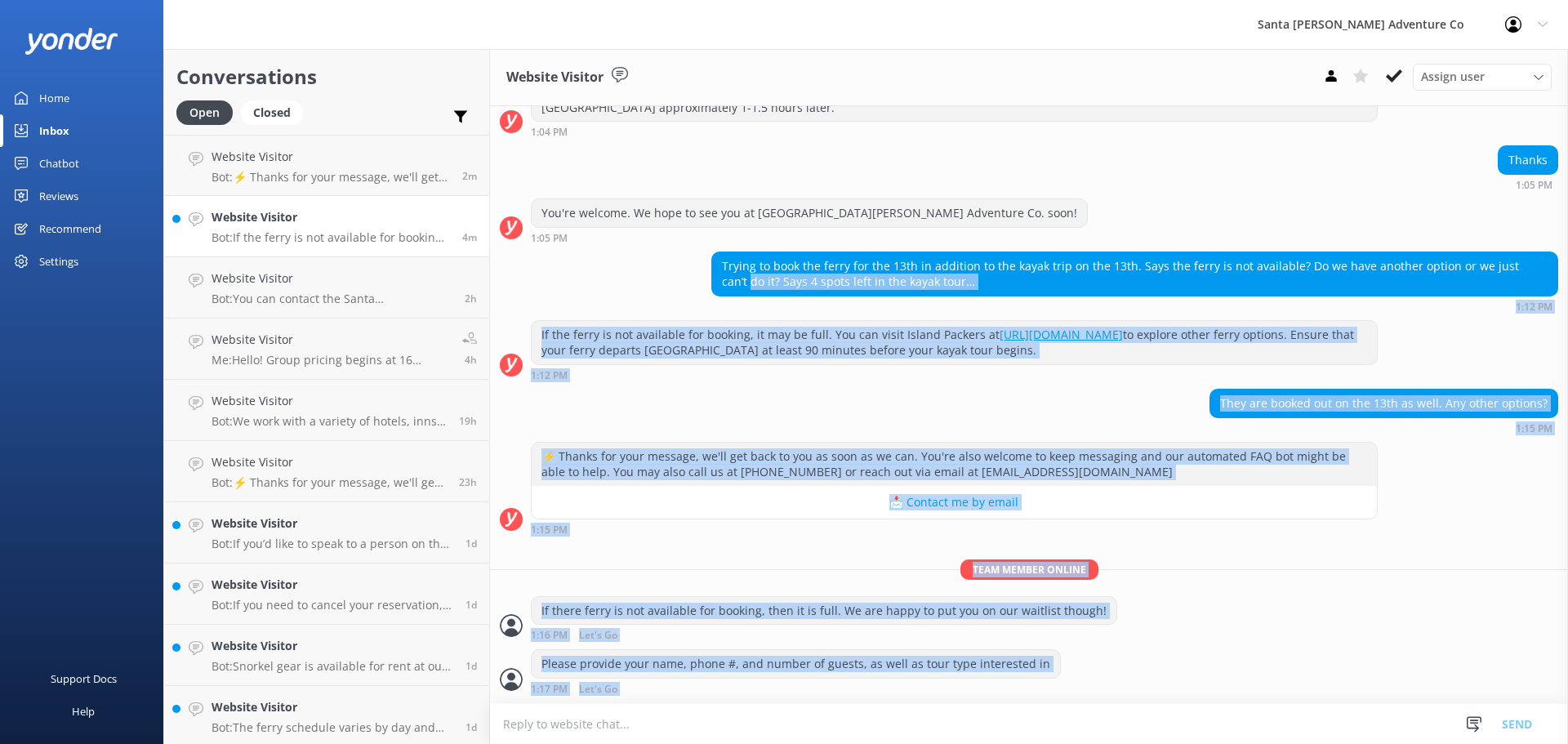
drag, startPoint x: 1084, startPoint y: 692, endPoint x: 557, endPoint y: 295, distance: 659.8
click at [557, 295] on div "[DATE] Hey there 👋 I'm a virtual assistant for Santa [PERSON_NAME] Adventure Co…" at bounding box center [1028, 290] width 1078 height 826
click at [1250, 659] on div "Please provide your name, phone #, and number of guests, as well as tour type i…" at bounding box center [1028, 671] width 1078 height 45
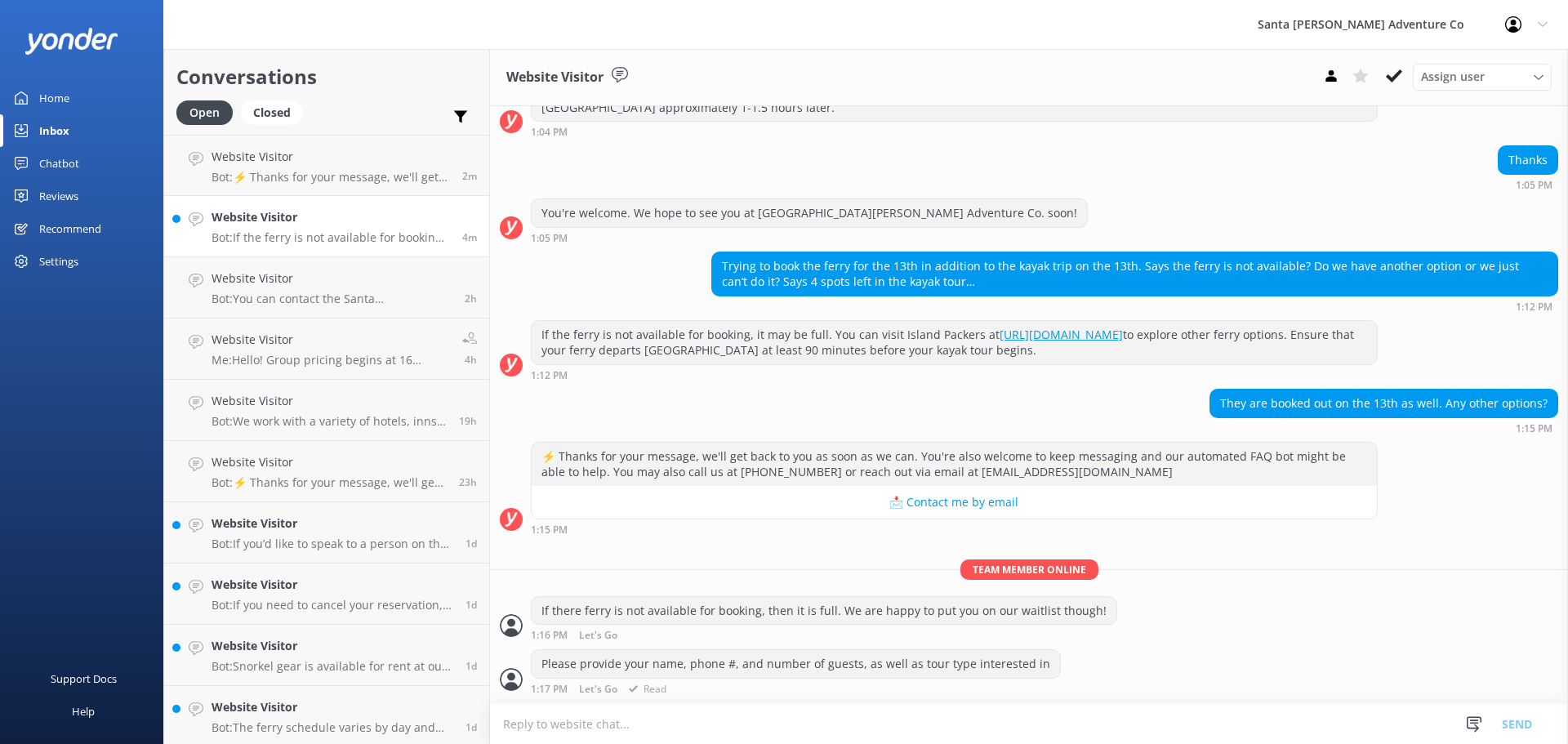
scroll to position [268, 0]
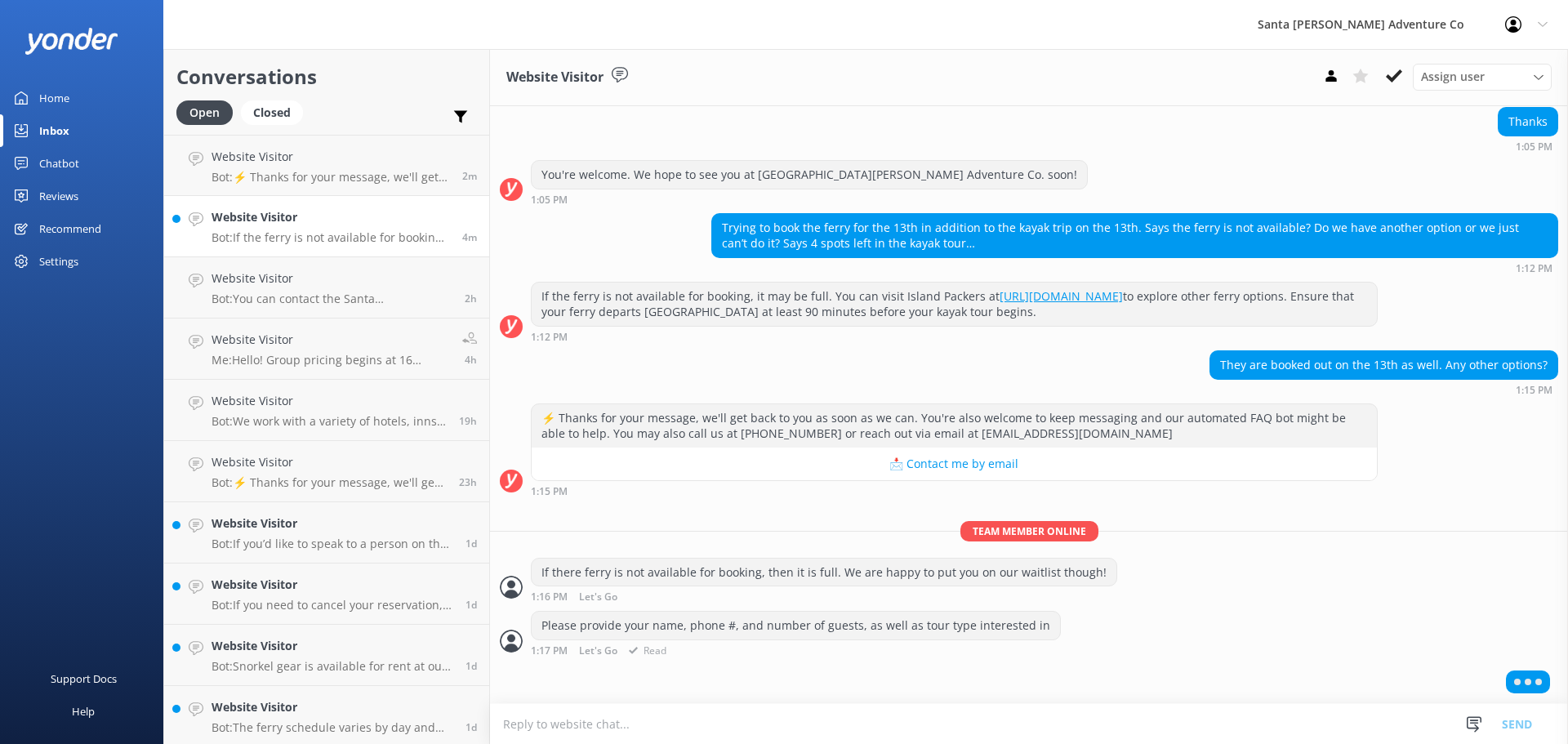
click at [1152, 639] on div "Please provide your name, phone #, and number of guests, as well as tour type i…" at bounding box center [1028, 633] width 1078 height 45
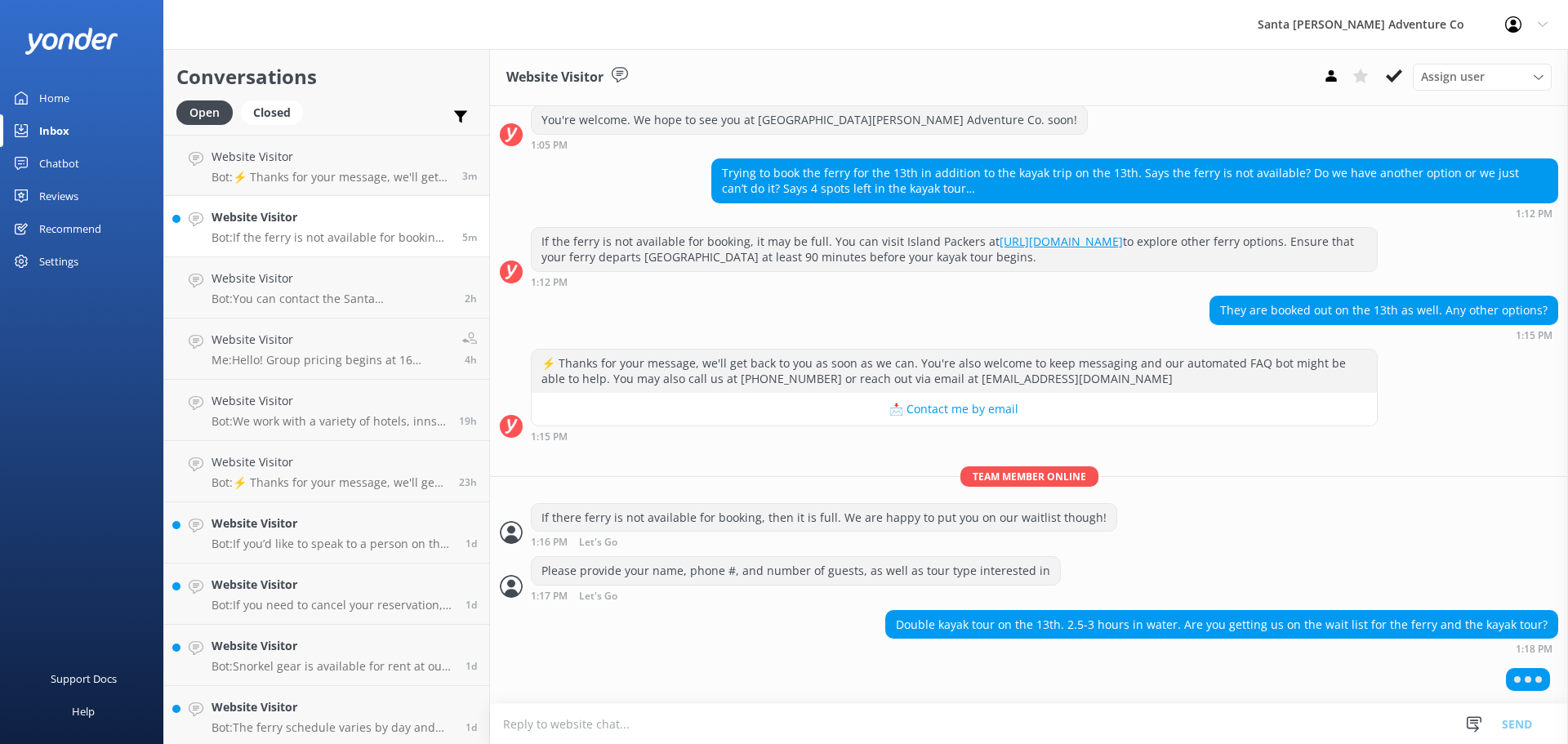
scroll to position [320, 0]
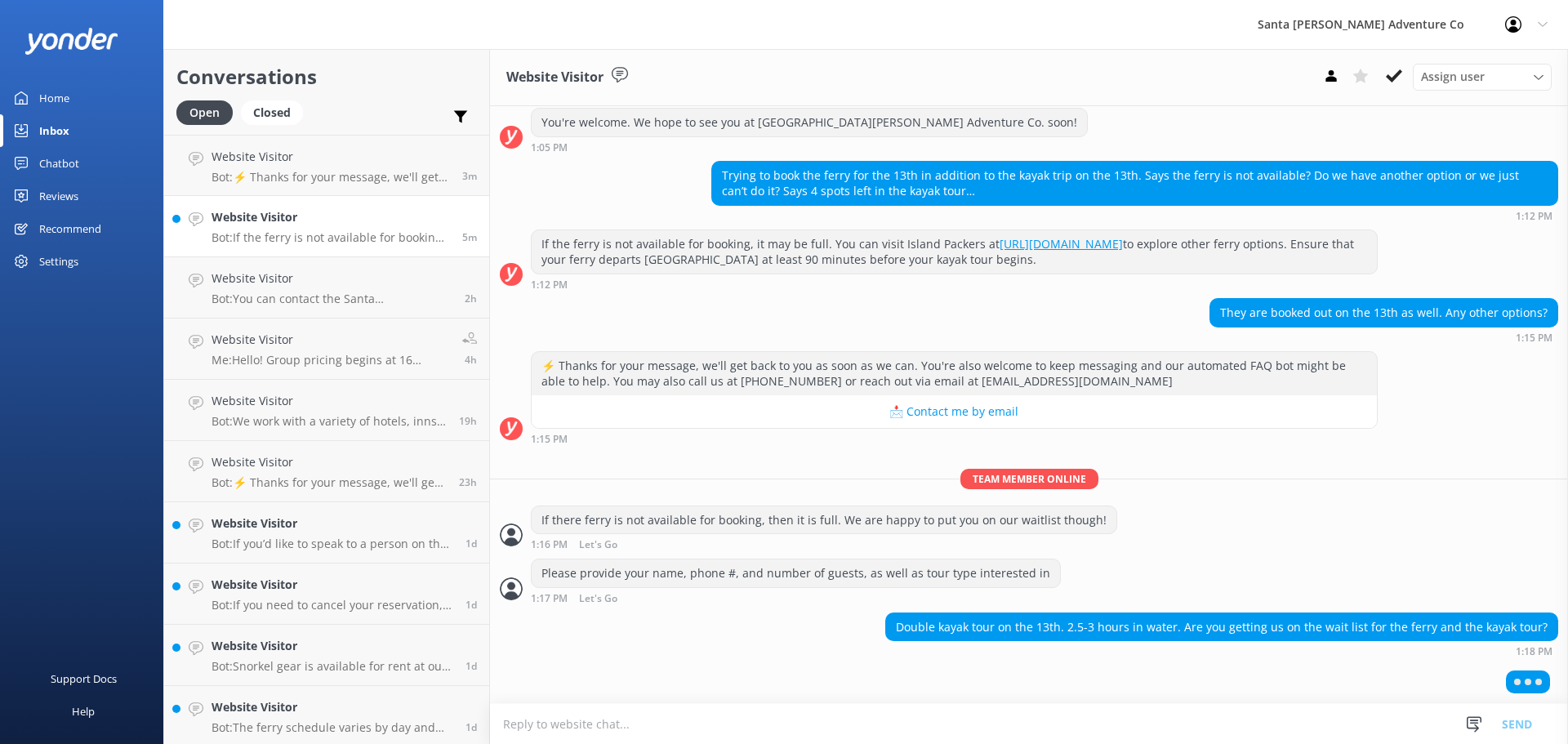
click at [917, 735] on textarea at bounding box center [1028, 723] width 1078 height 40
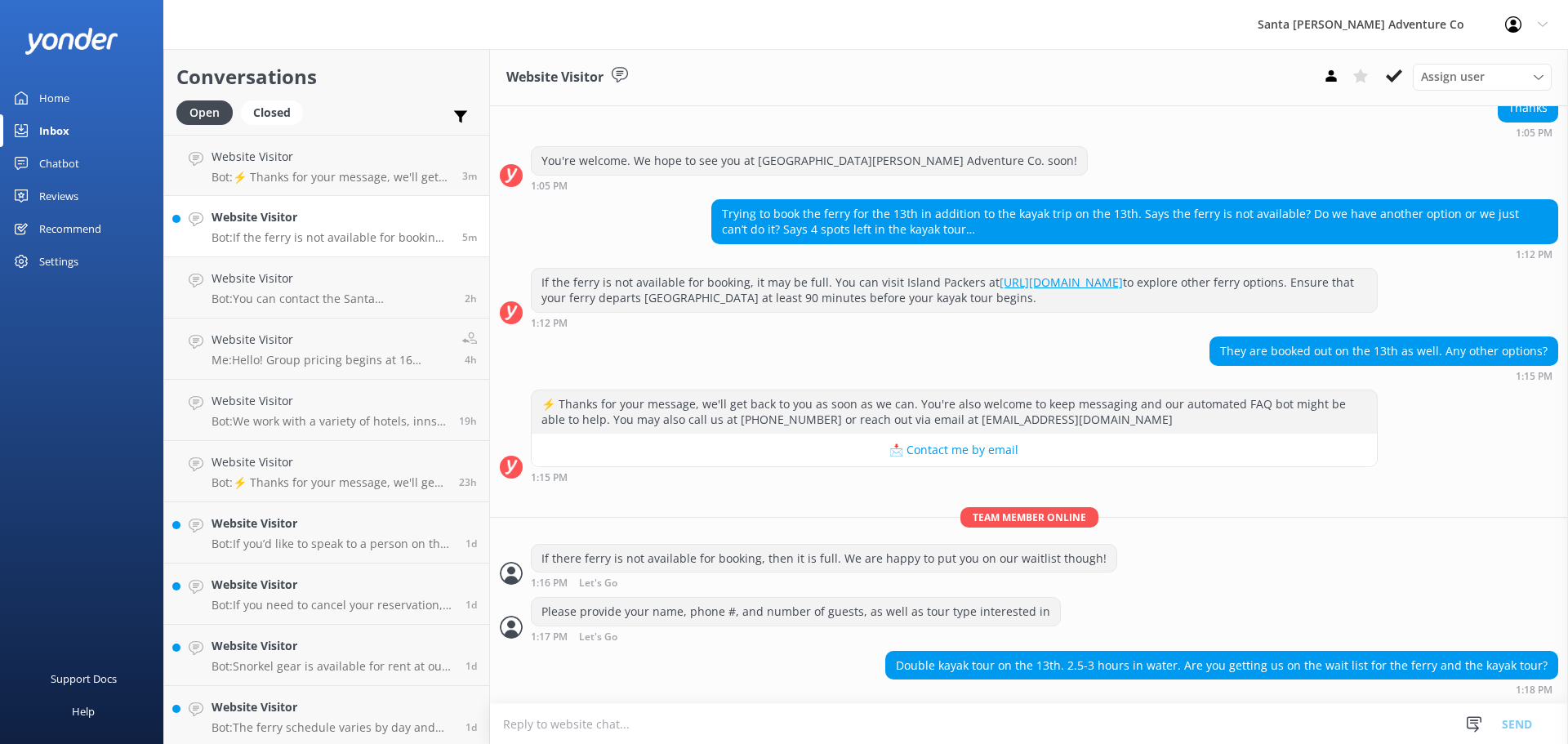
scroll to position [282, 0]
click at [892, 721] on textarea at bounding box center [1028, 723] width 1078 height 40
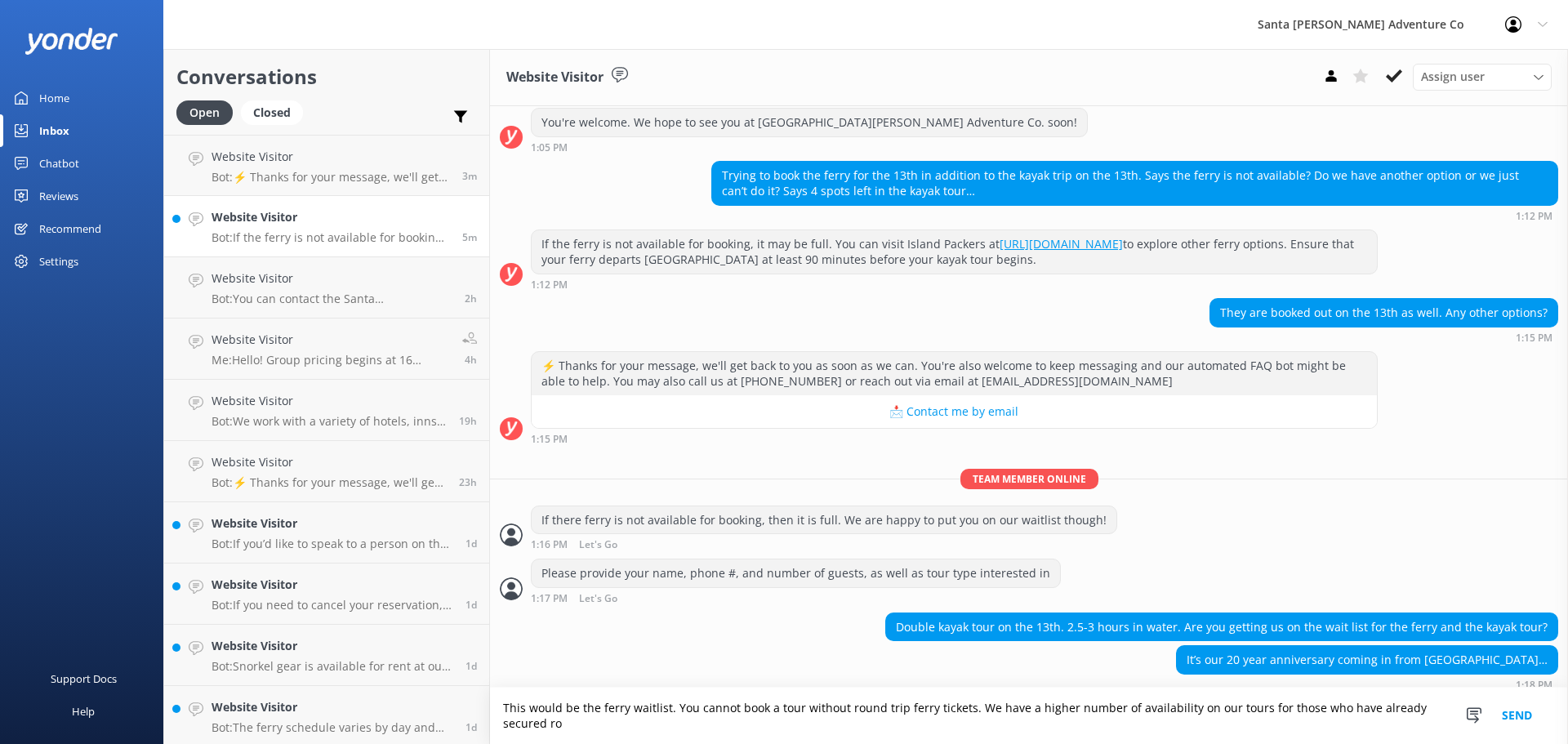
scroll to position [332, 0]
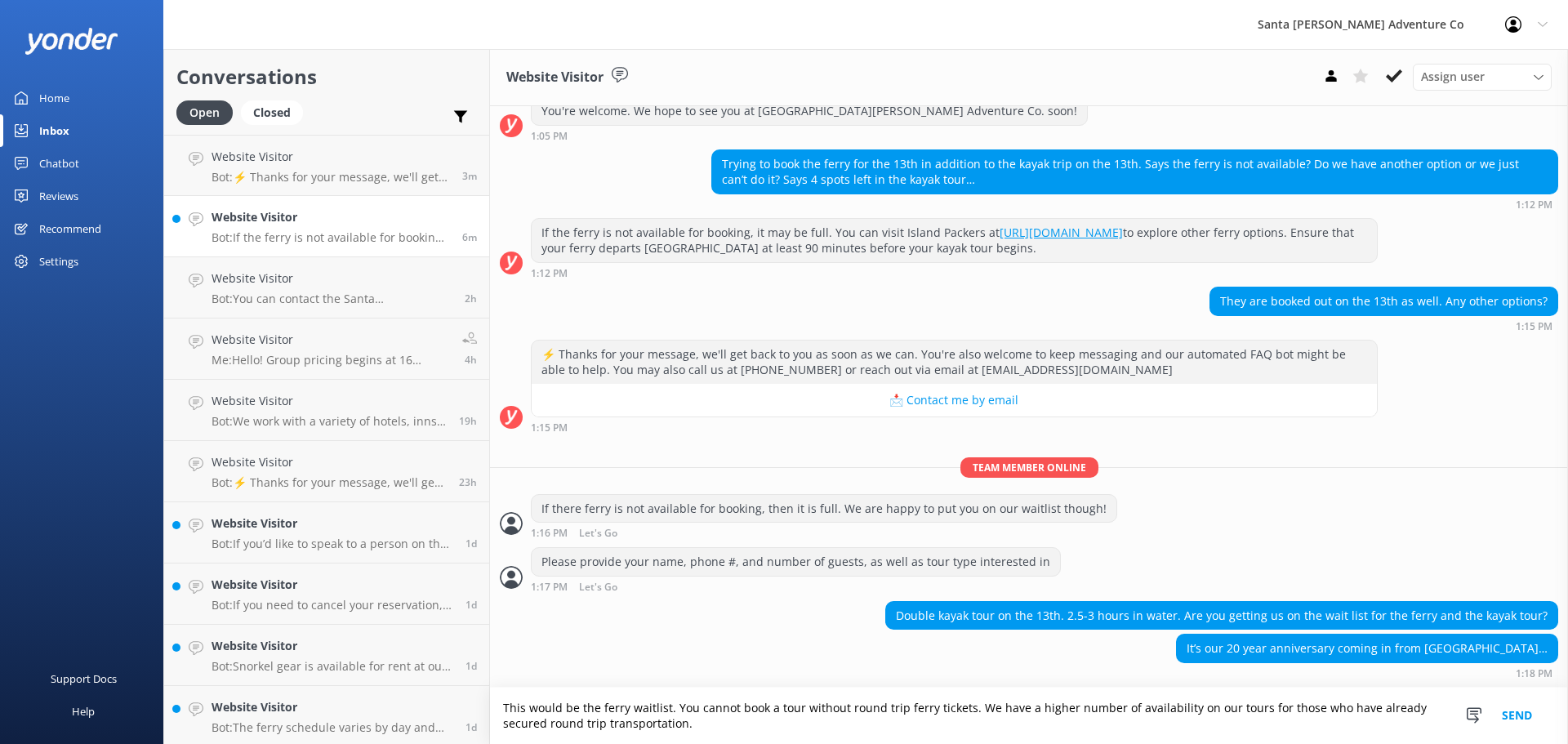
type textarea "This would be the ferry waitlist. You cannot book a tour without round trip fer…"
click at [1520, 720] on button "Send" at bounding box center [1516, 715] width 62 height 57
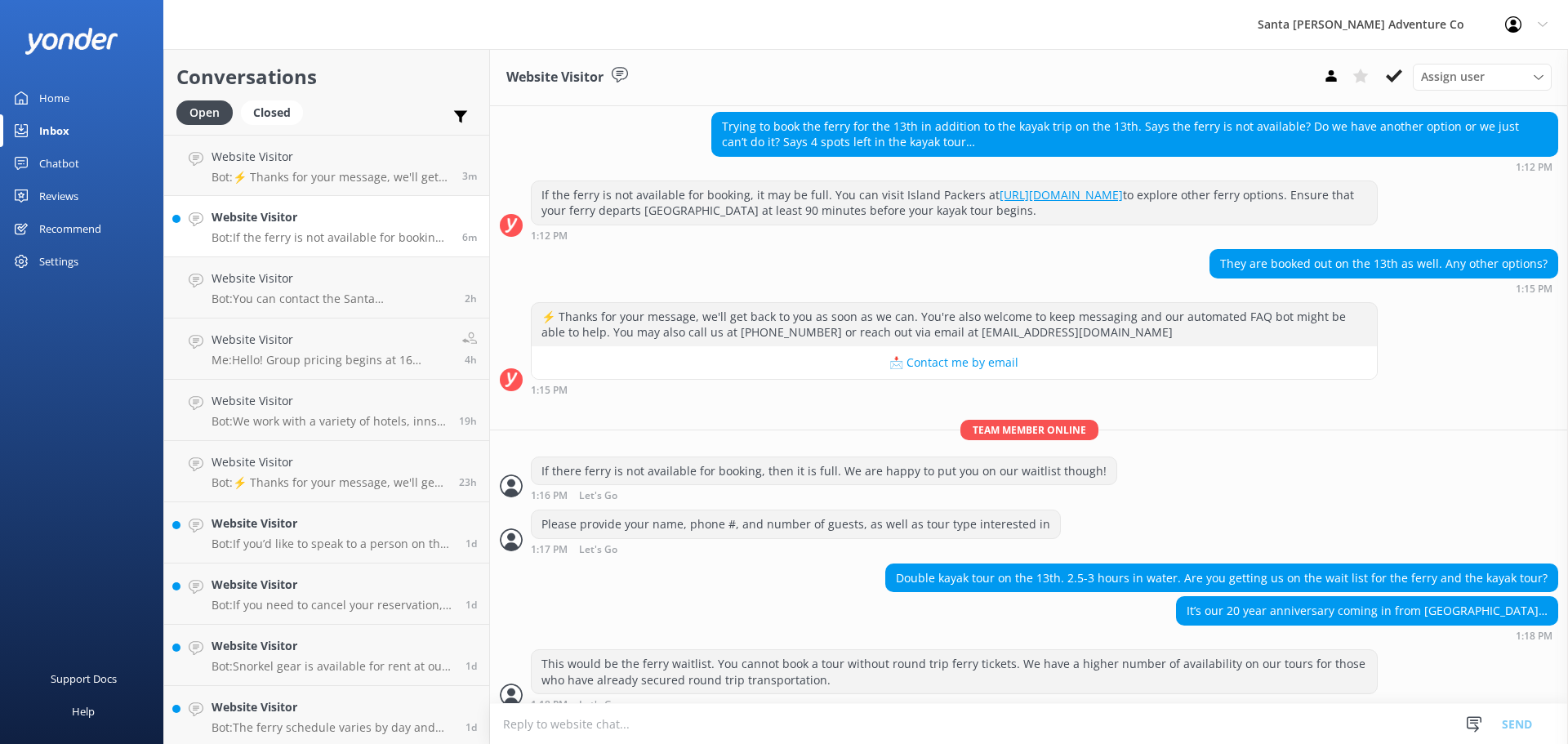
scroll to position [384, 0]
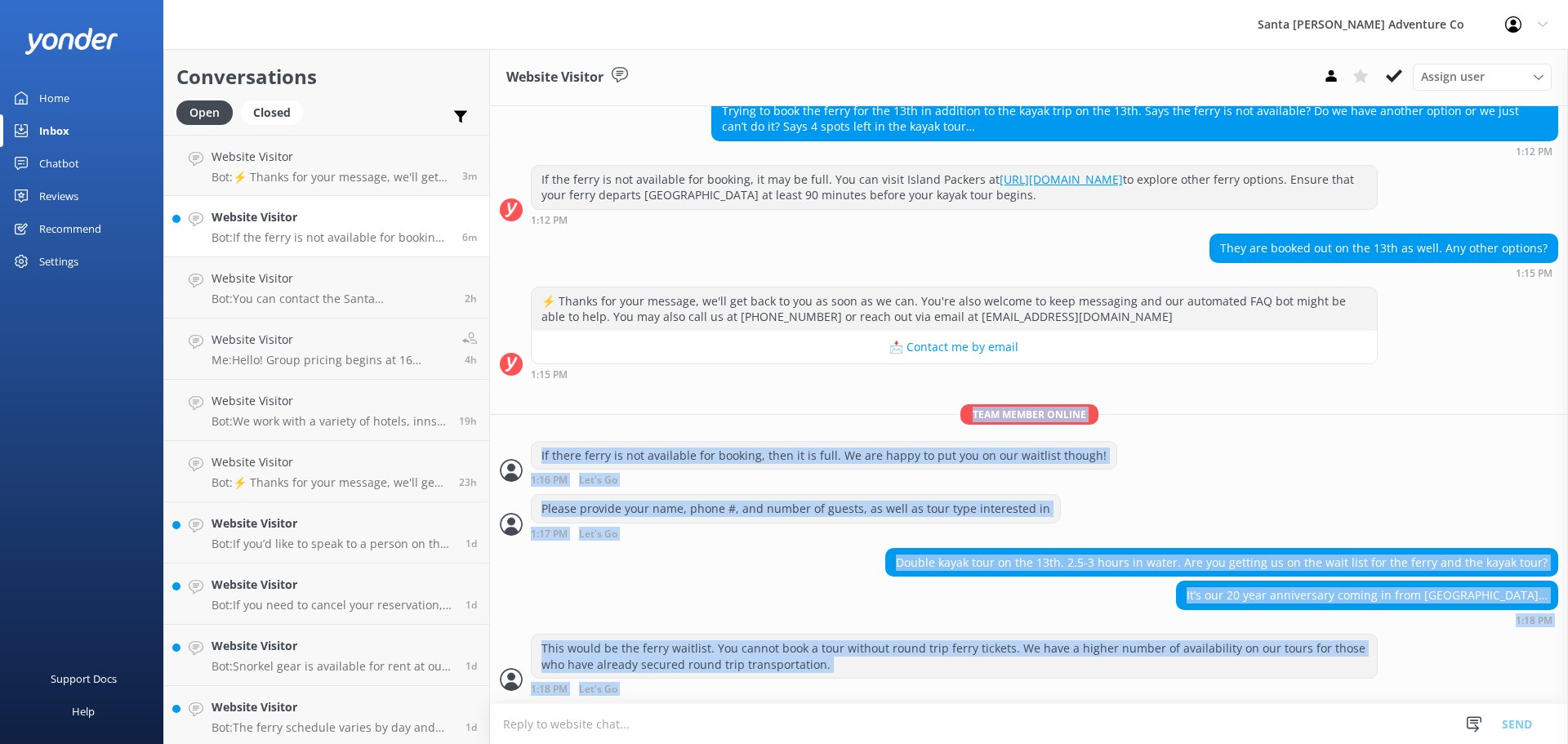
drag, startPoint x: 924, startPoint y: 687, endPoint x: 632, endPoint y: 388, distance: 417.9
click at [632, 388] on div "[DATE] Hey there 👋 I'm a virtual assistant for Santa [PERSON_NAME] Adventure Co…" at bounding box center [1028, 212] width 1078 height 981
click at [812, 581] on div "It’s our 20 year anniversary coming in from [GEOGRAPHIC_DATA]… 1:18 PM" at bounding box center [1028, 603] width 1078 height 45
drag, startPoint x: 918, startPoint y: 682, endPoint x: 530, endPoint y: 422, distance: 467.1
click at [530, 422] on div "[DATE] Hey there 👋 I'm a virtual assistant for Santa [PERSON_NAME] Adventure Co…" at bounding box center [1028, 212] width 1078 height 981
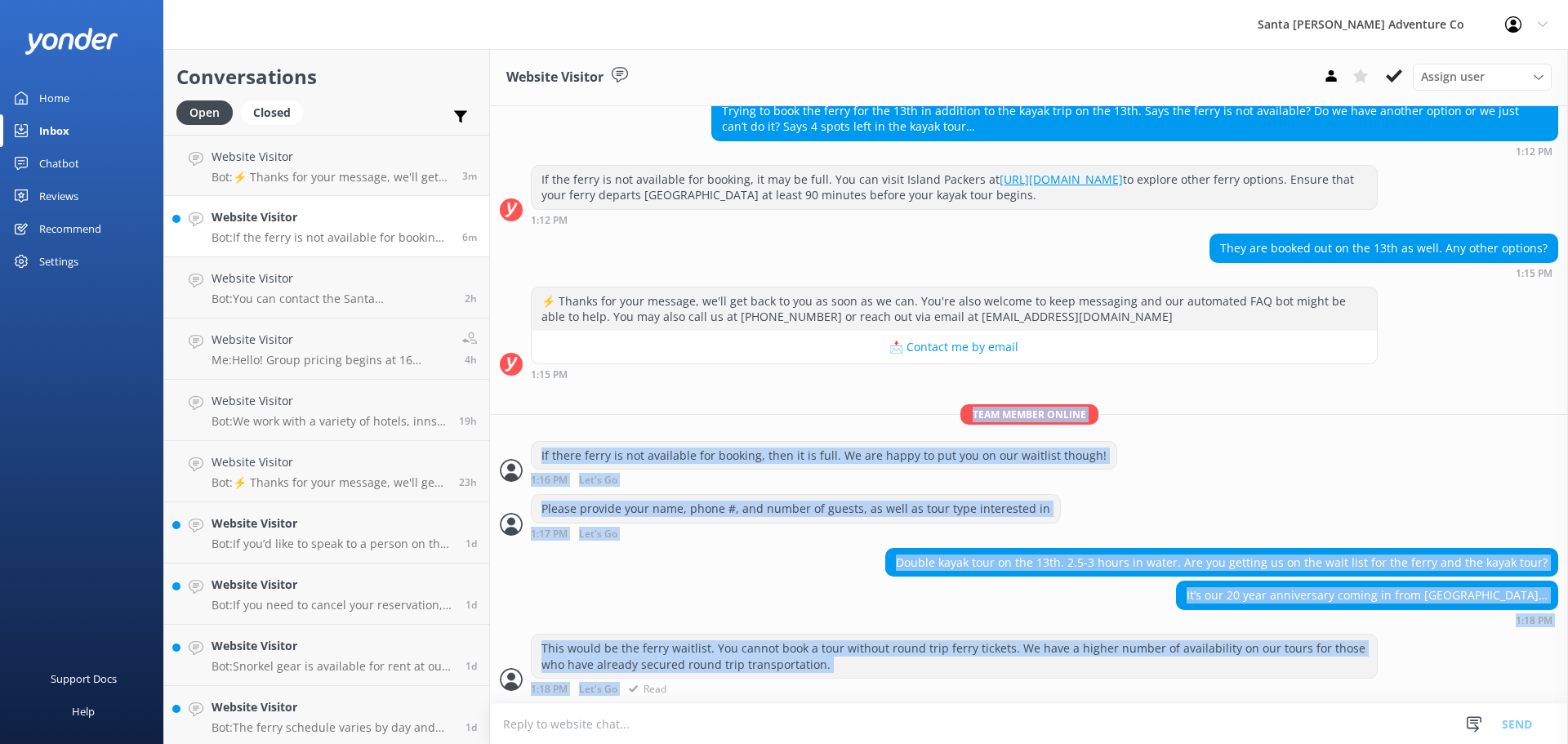
click at [881, 643] on div "This would be the ferry waitlist. You cannot book a tour without round trip fer…" at bounding box center [954, 655] width 845 height 44
drag, startPoint x: 917, startPoint y: 687, endPoint x: 697, endPoint y: 532, distance: 269.1
click at [589, 461] on div "[DATE] Hey there 👋 I'm a virtual assistant for Santa [PERSON_NAME] Adventure Co…" at bounding box center [1028, 212] width 1078 height 981
click at [934, 646] on div "This would be the ferry waitlist. You cannot book a tour without round trip fer…" at bounding box center [954, 655] width 845 height 44
drag, startPoint x: 706, startPoint y: 557, endPoint x: 494, endPoint y: 399, distance: 264.4
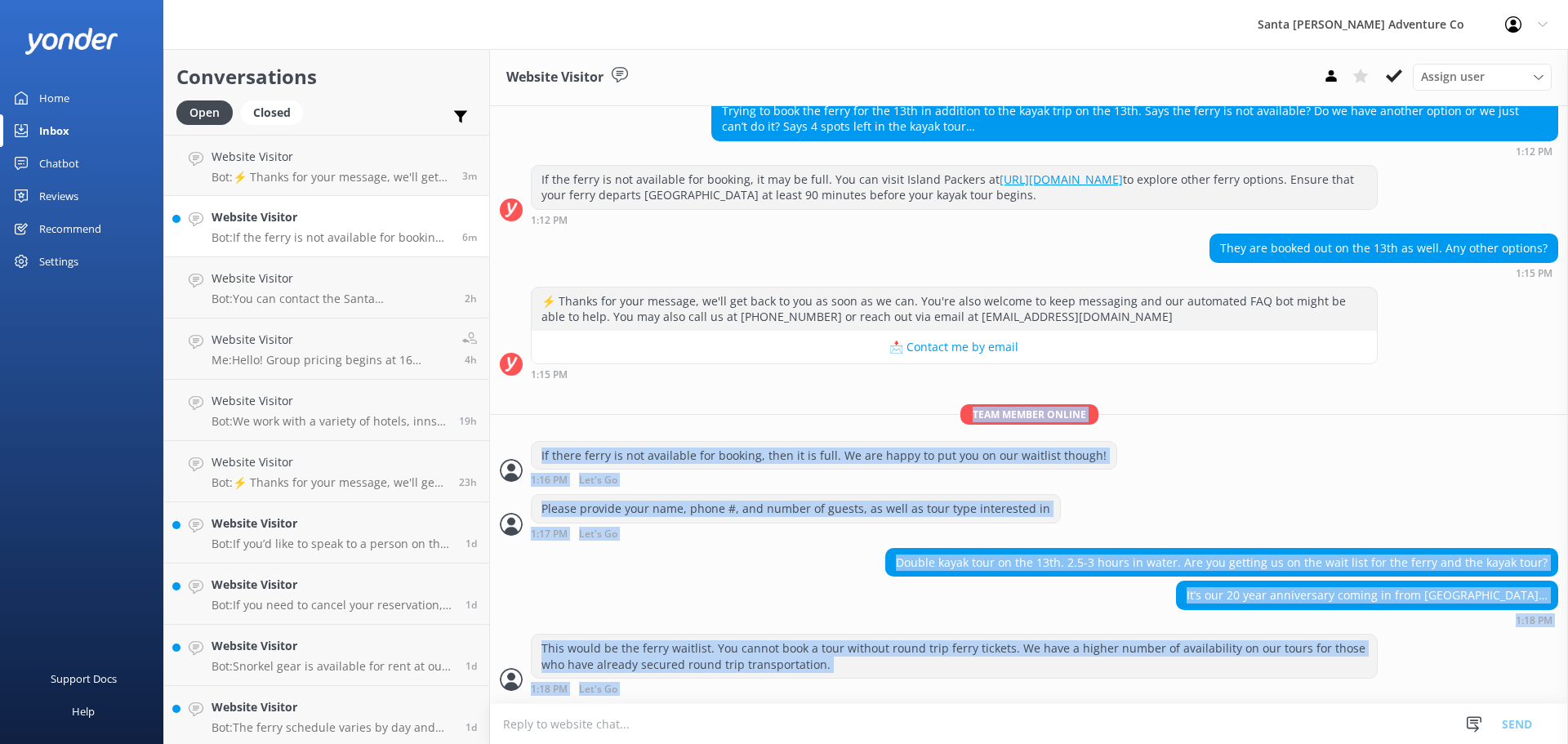
click at [494, 399] on div "[DATE] Hey there 👋 I'm a virtual assistant for Santa [PERSON_NAME] Adventure Co…" at bounding box center [1028, 212] width 1078 height 981
click at [715, 550] on div "Double kayak tour on the 13th. 2.5-3 hours in water. Are you getting us on the …" at bounding box center [1028, 564] width 1078 height 34
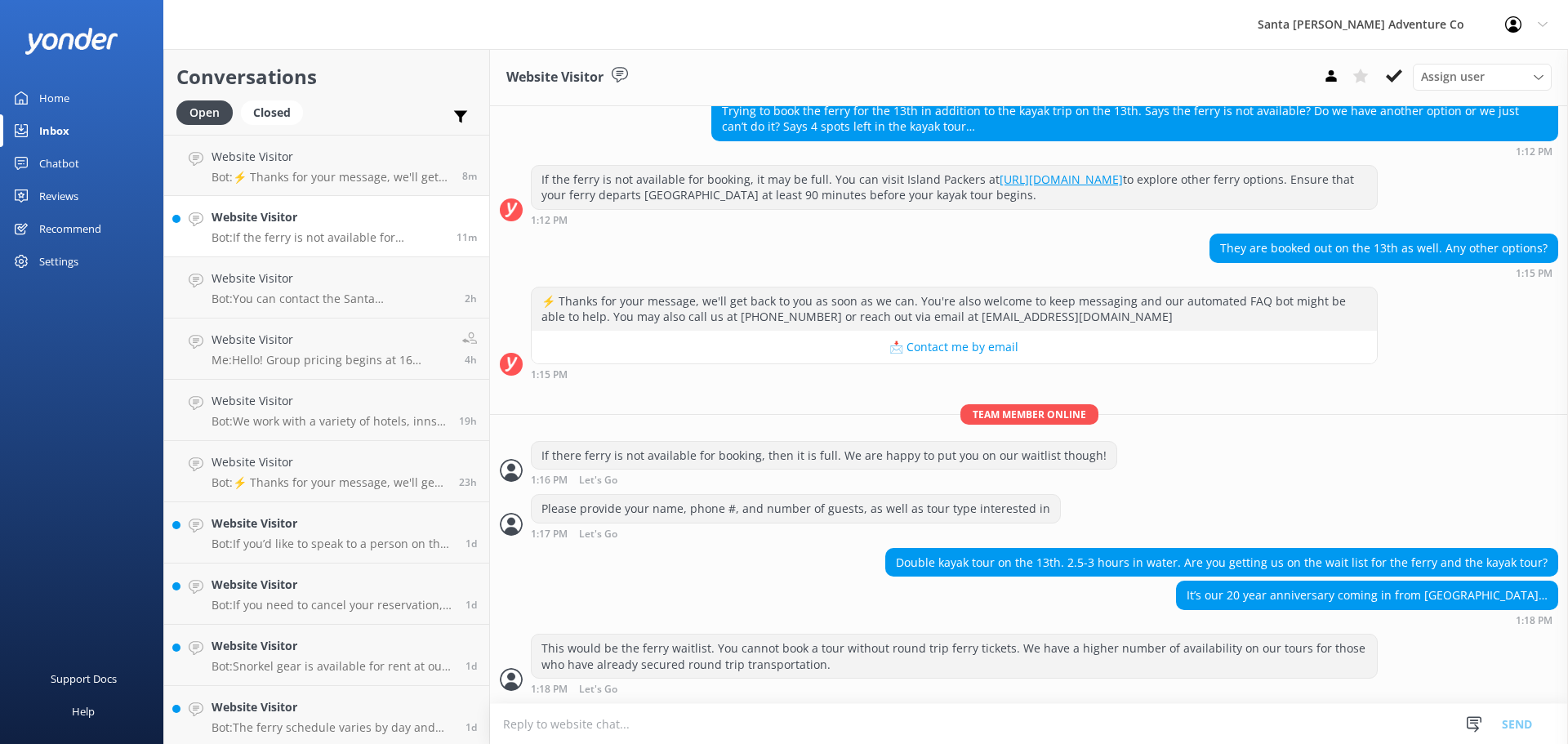
scroll to position [471, 0]
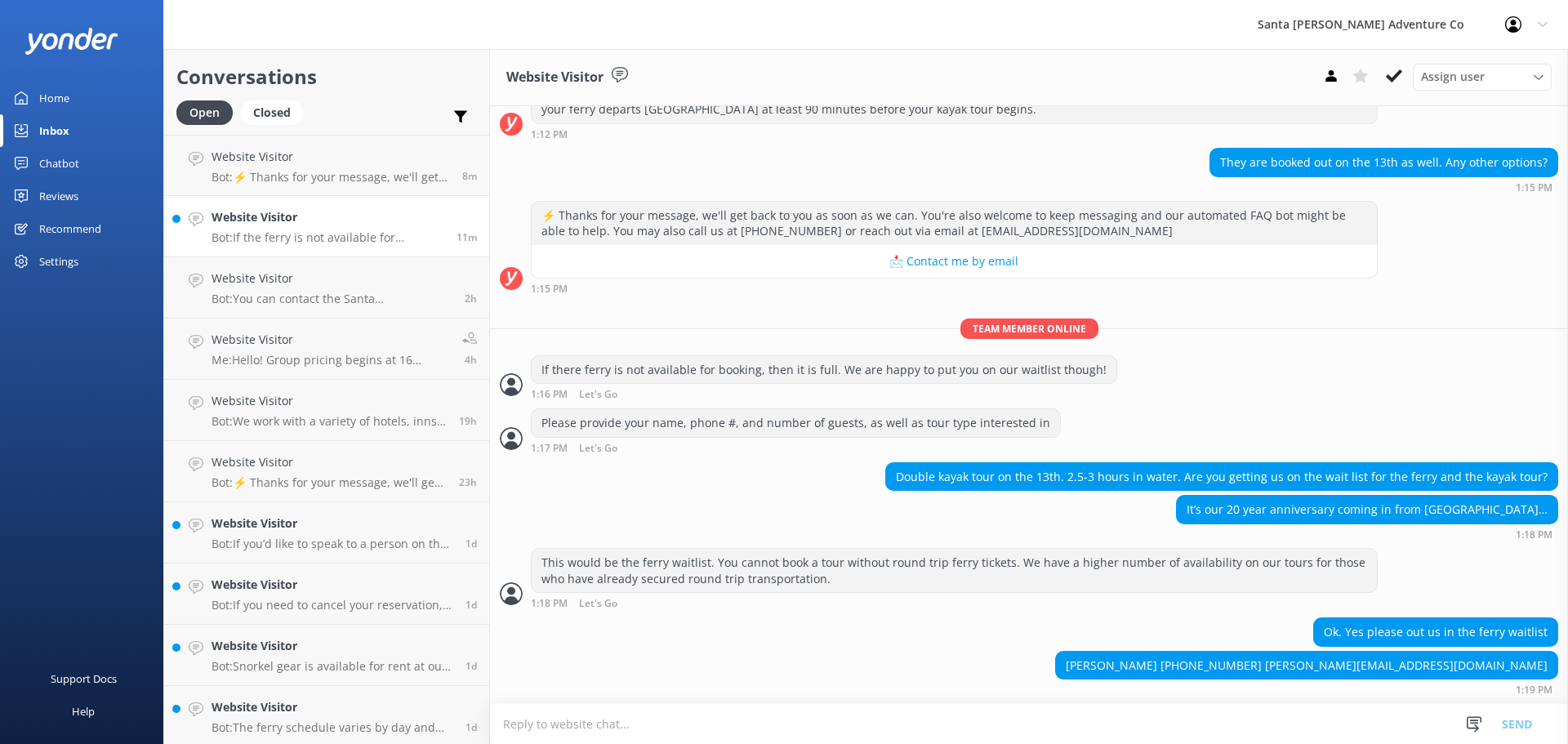
click at [1143, 728] on textarea at bounding box center [1028, 723] width 1078 height 40
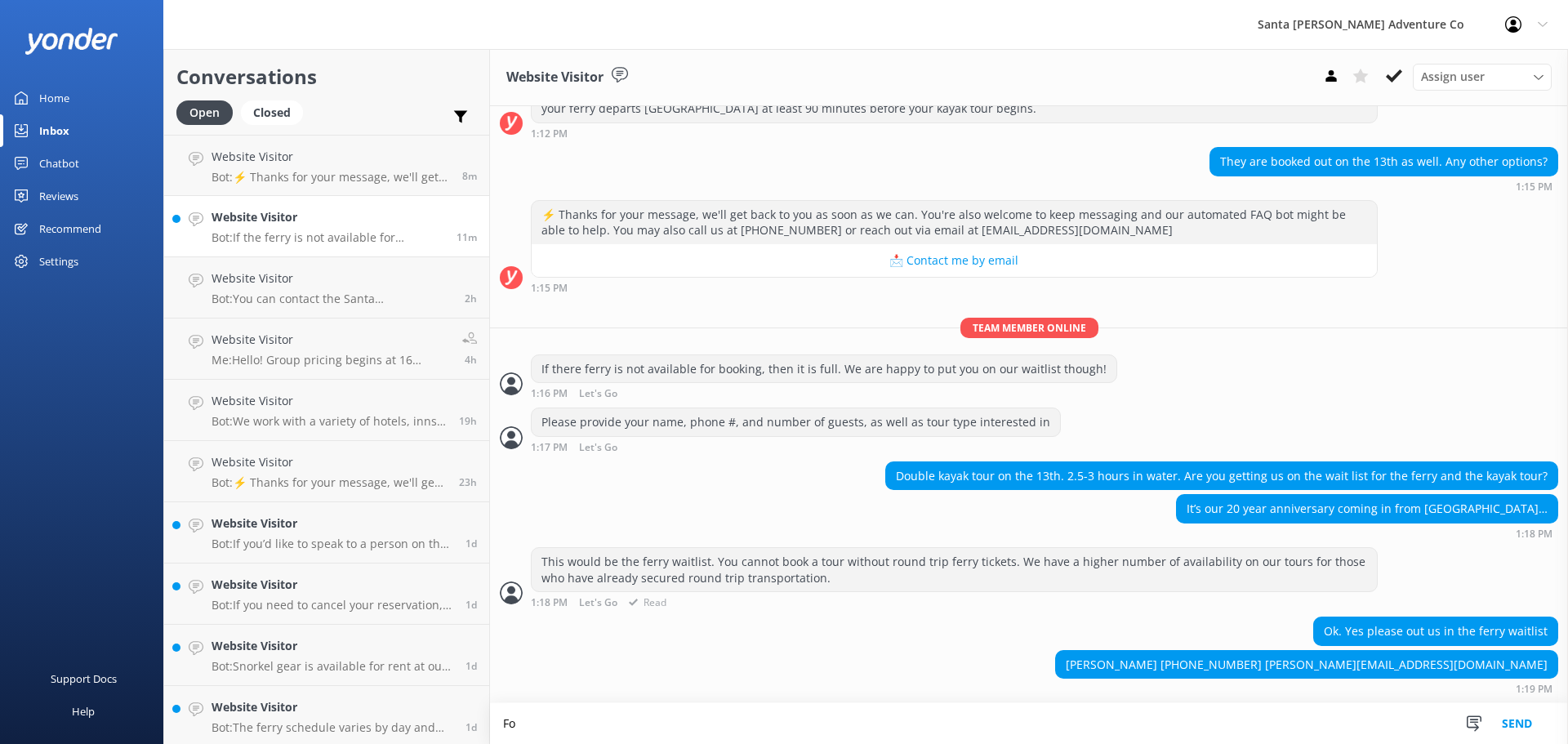
type textarea "F"
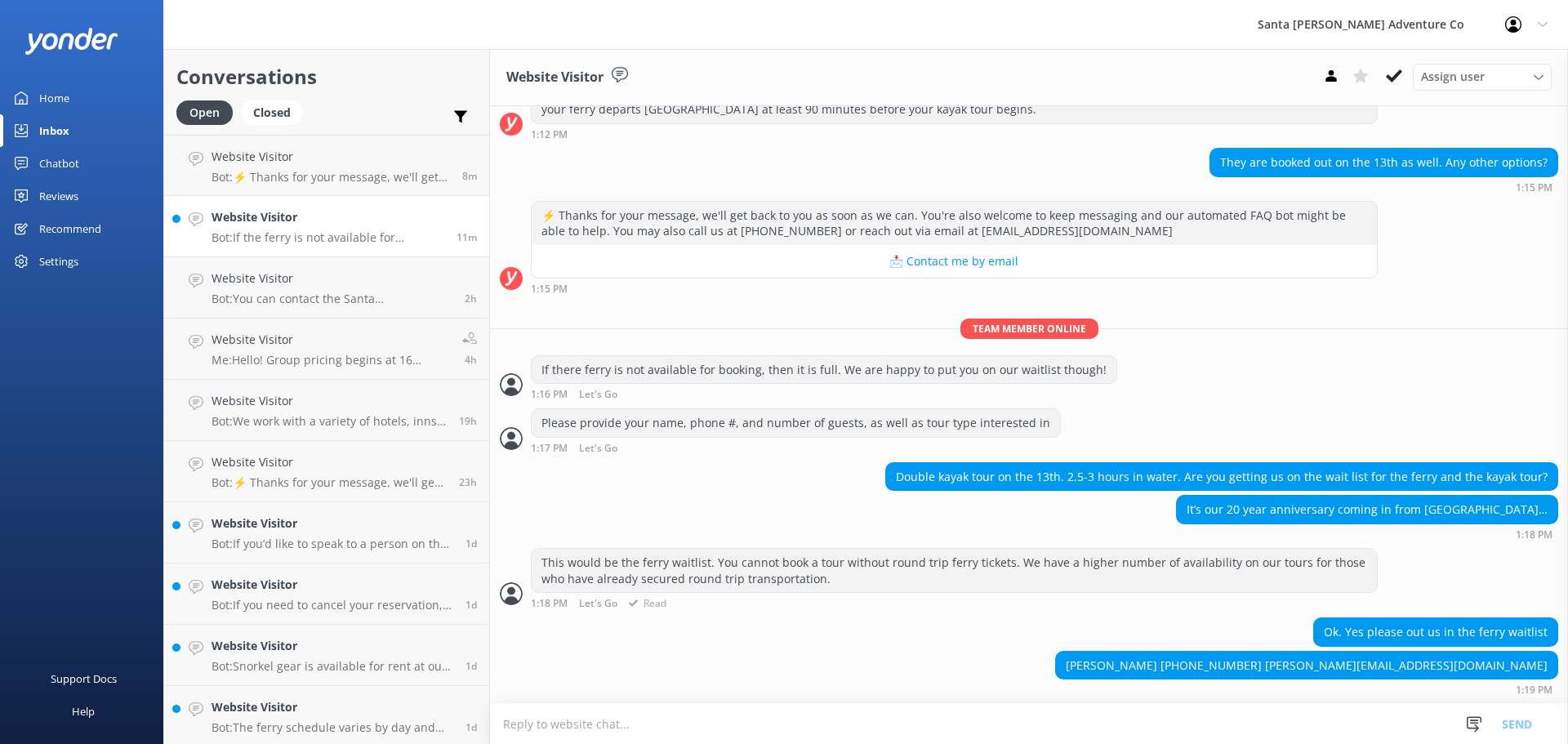
scroll to position [471, 0]
drag, startPoint x: 1383, startPoint y: 664, endPoint x: 1455, endPoint y: 658, distance: 72.2
click at [1455, 658] on div "[PERSON_NAME] [PHONE_NUMBER] [PERSON_NAME][EMAIL_ADDRESS][DOMAIN_NAME]" at bounding box center [1306, 665] width 501 height 28
copy div "[PHONE_NUMBER]"
drag, startPoint x: 1463, startPoint y: 663, endPoint x: 1557, endPoint y: 650, distance: 94.9
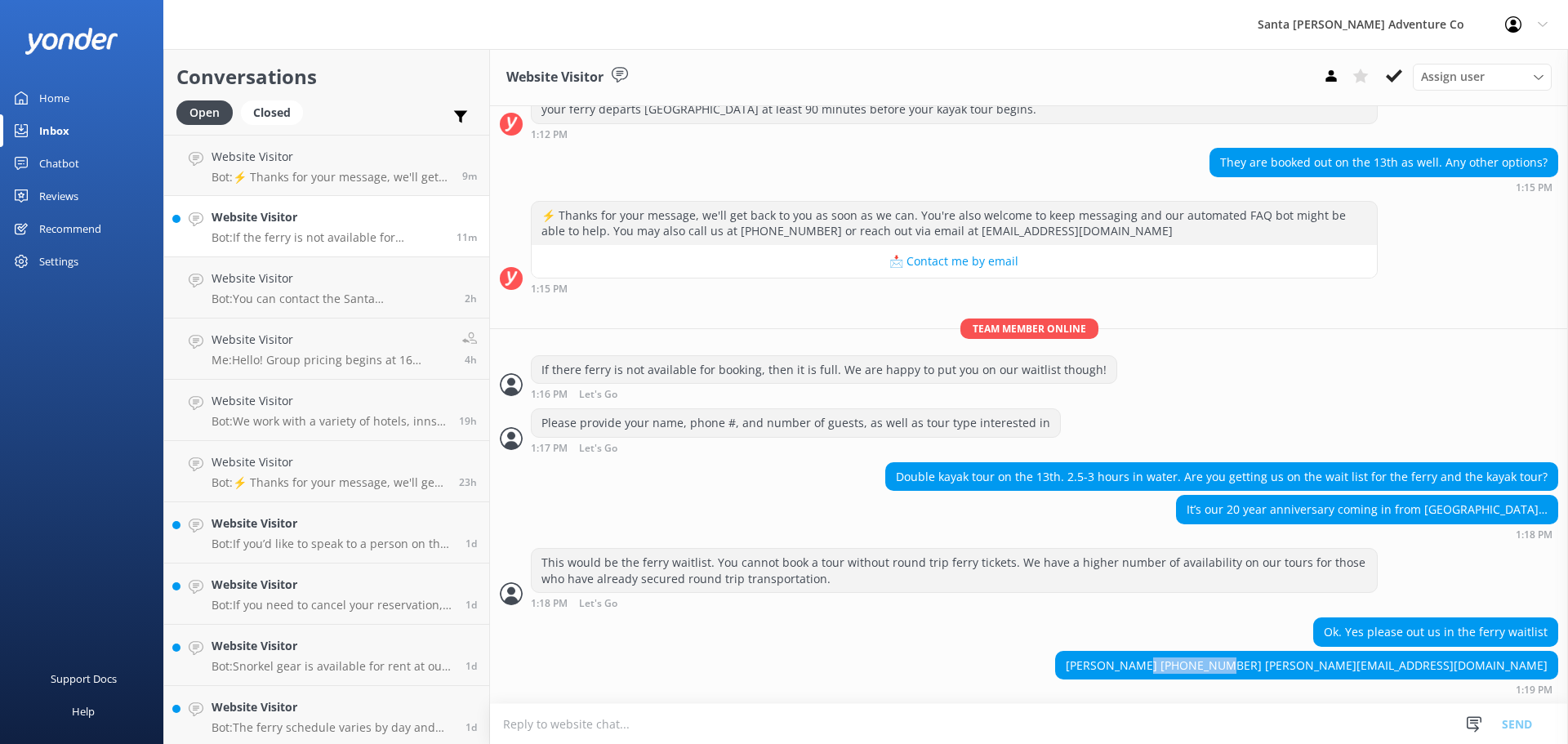
click at [1557, 650] on div "[DATE] Hey there 👋 I'm a virtual assistant for Santa [PERSON_NAME] Adventure Co…" at bounding box center [1028, 404] width 1078 height 597
click at [1517, 664] on div "[PERSON_NAME] [PHONE_NUMBER] [PERSON_NAME][EMAIL_ADDRESS][DOMAIN_NAME]" at bounding box center [1306, 665] width 501 height 28
drag, startPoint x: 1462, startPoint y: 668, endPoint x: 1538, endPoint y: 655, distance: 77.1
click at [1538, 655] on div "[PERSON_NAME] [PHONE_NUMBER] [PERSON_NAME][EMAIL_ADDRESS][DOMAIN_NAME]" at bounding box center [1306, 665] width 501 height 28
copy div "[PERSON_NAME][EMAIL_ADDRESS][DOMAIN_NAME]"
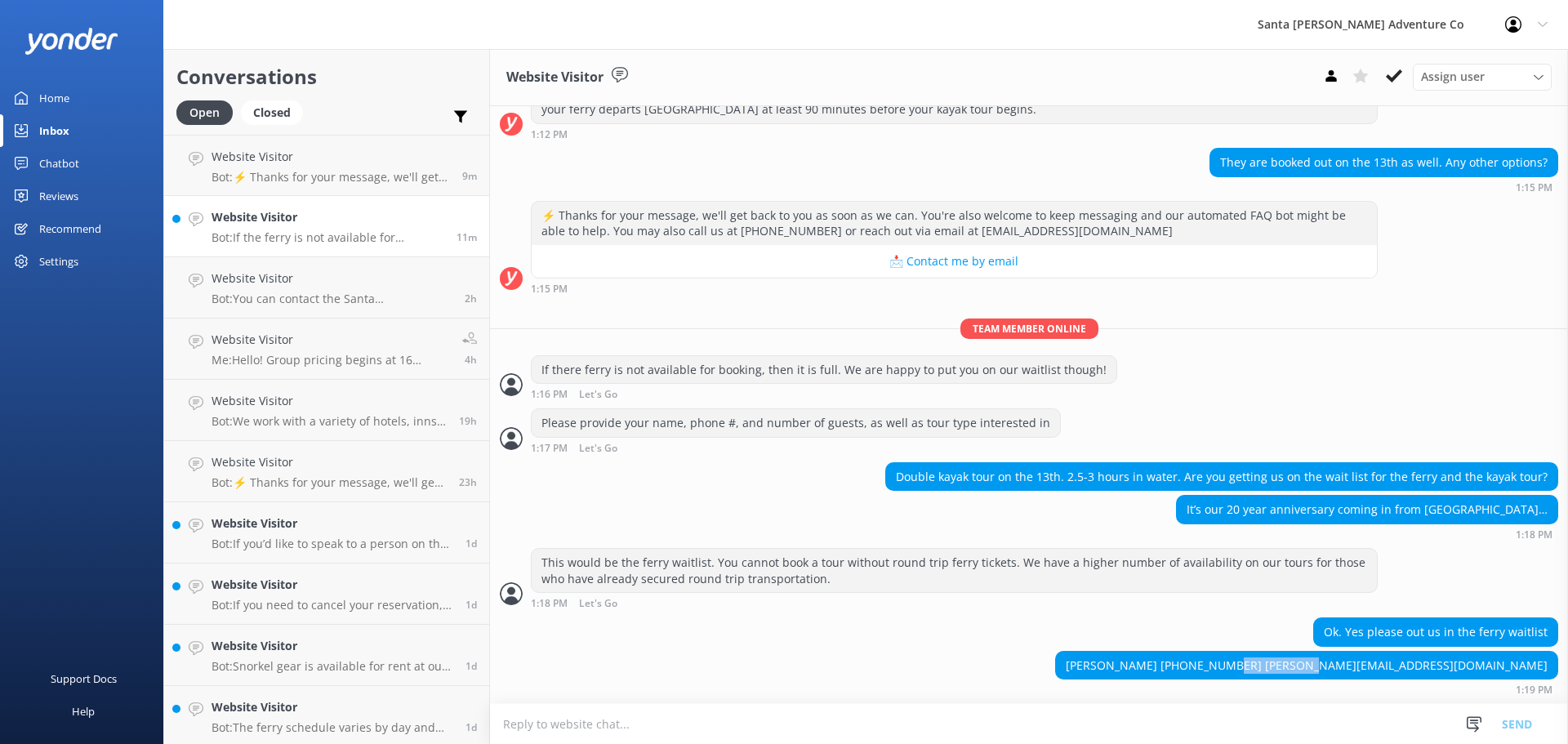
click at [896, 723] on textarea at bounding box center [1028, 723] width 1078 height 40
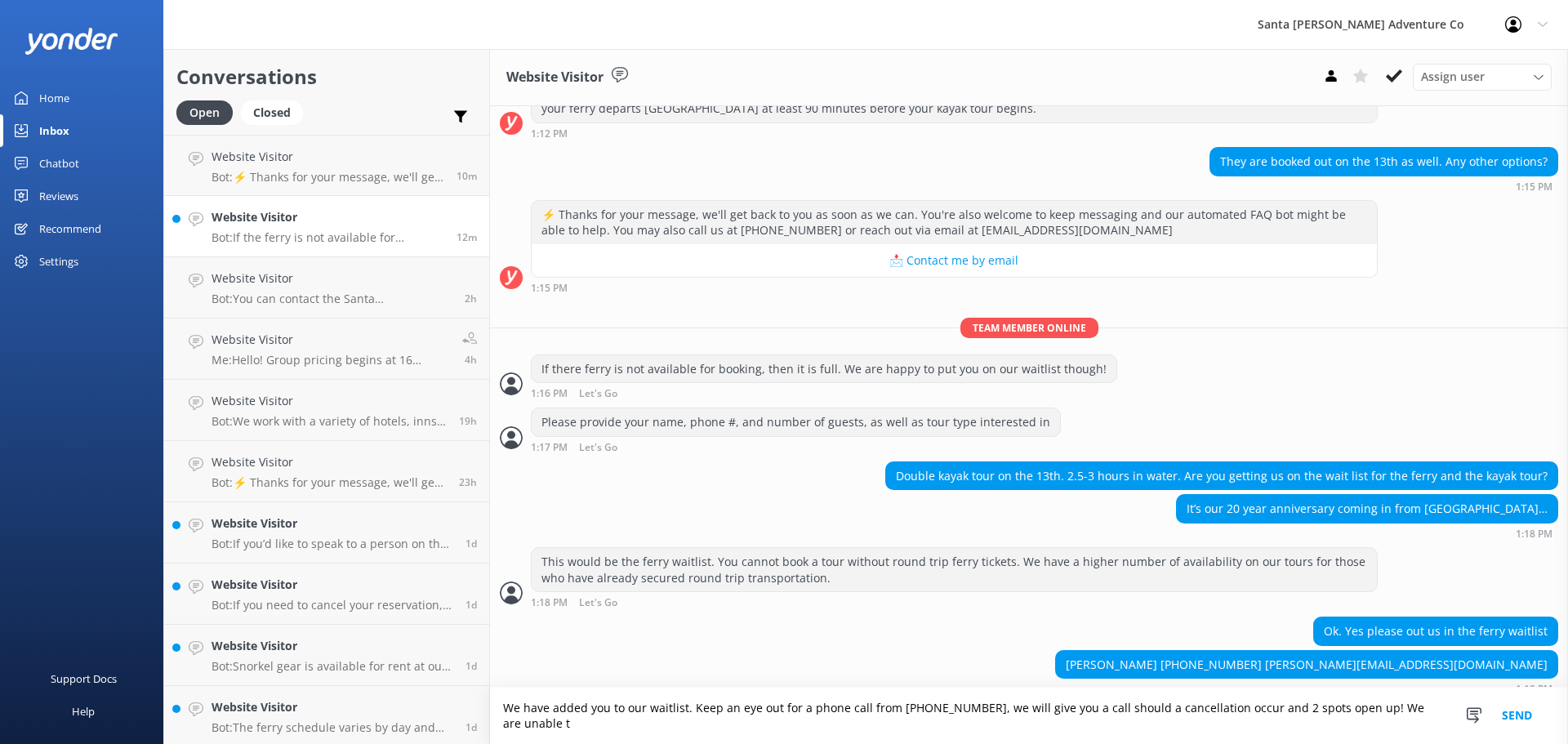
scroll to position [486, 0]
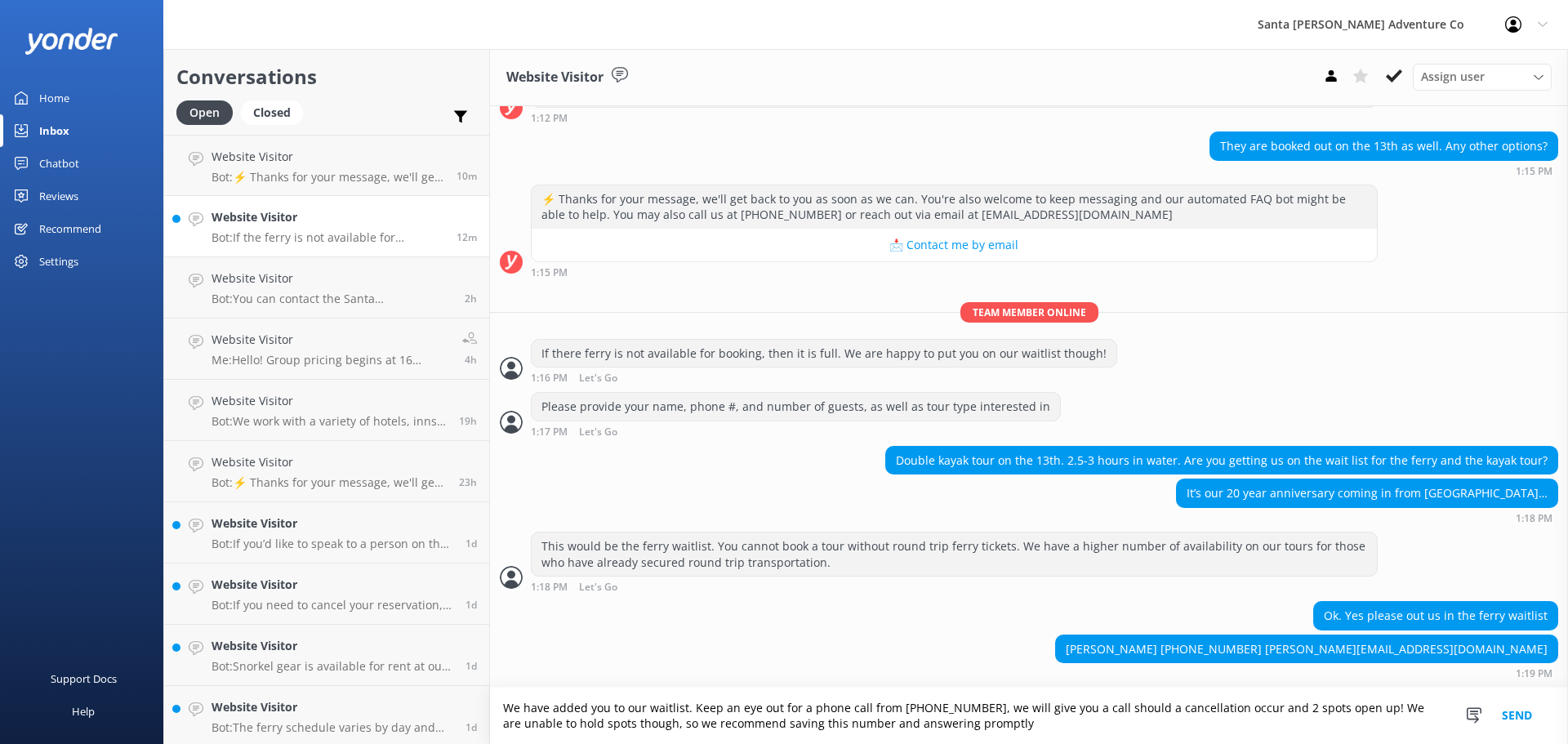
type textarea "We have added you to our waitlist. Keep an eye out for a phone call from [PHONE…"
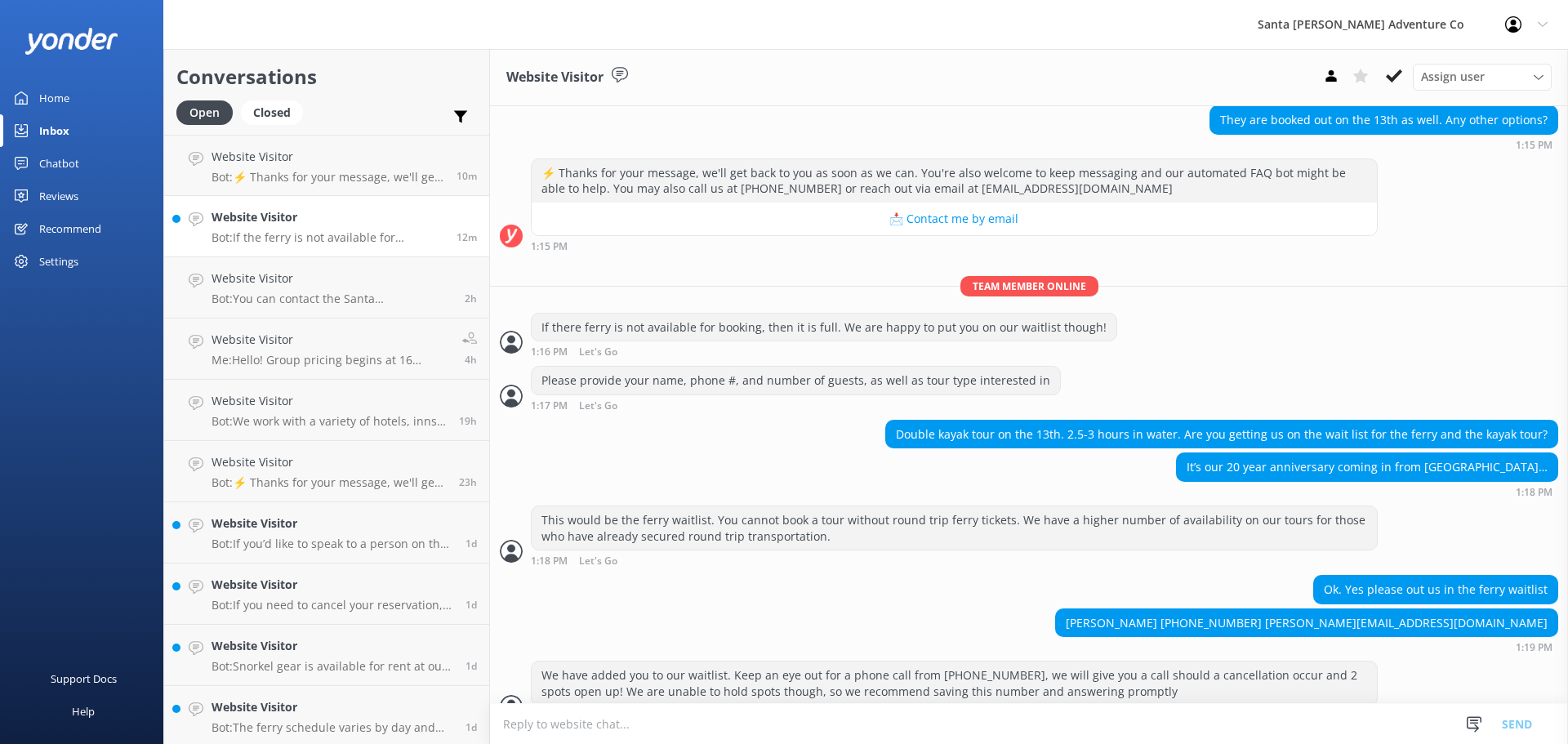
scroll to position [540, 0]
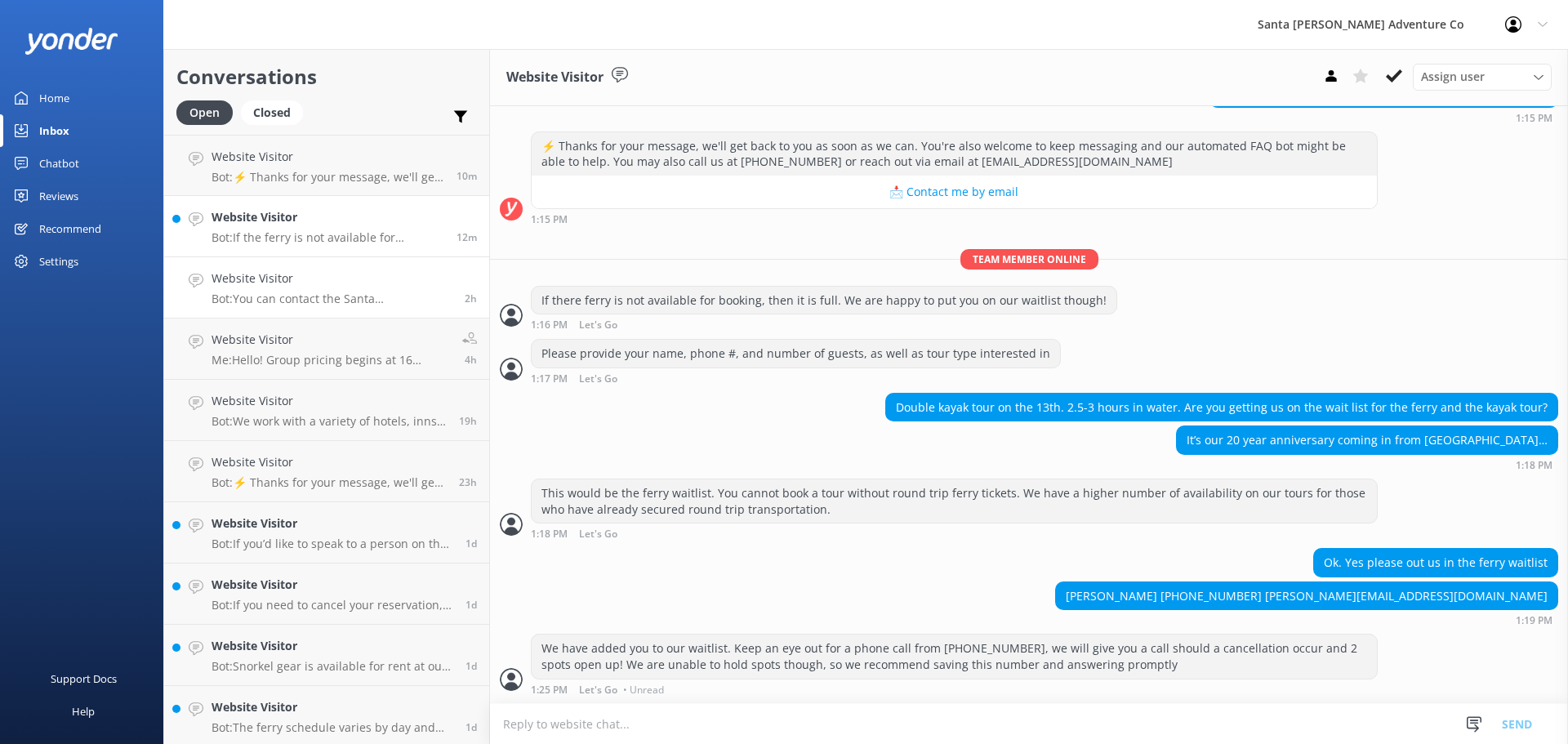
click at [278, 297] on p "Bot: You can contact the Santa [PERSON_NAME] Adventure Co. team at [PHONE_NUMBE…" at bounding box center [331, 299] width 241 height 15
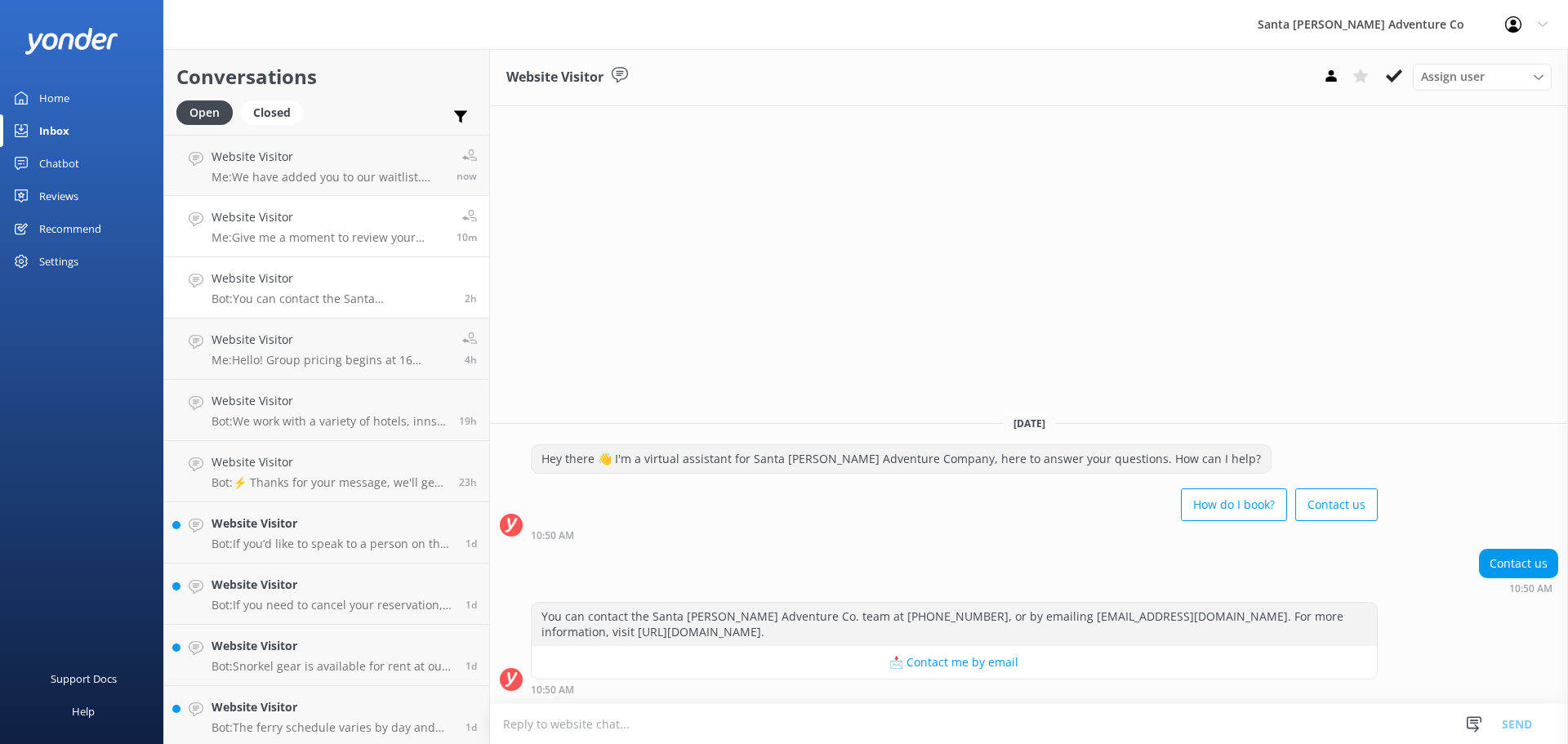
click at [274, 233] on p "Me: Give me a moment to review your request" at bounding box center [327, 237] width 232 height 15
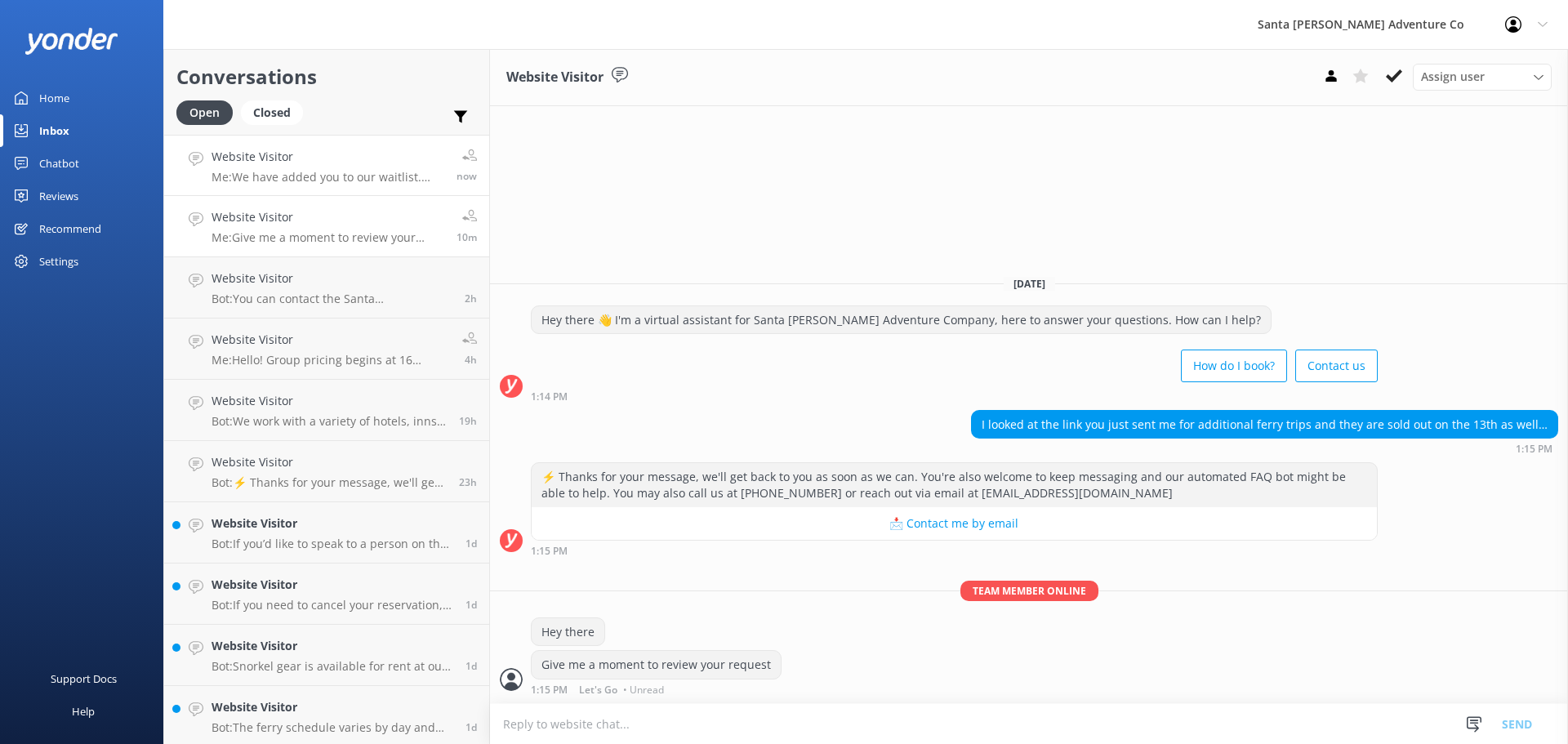
click at [277, 182] on p "Me: We have added you to our waitlist. Keep an eye out for a phone call from [P…" at bounding box center [327, 177] width 232 height 15
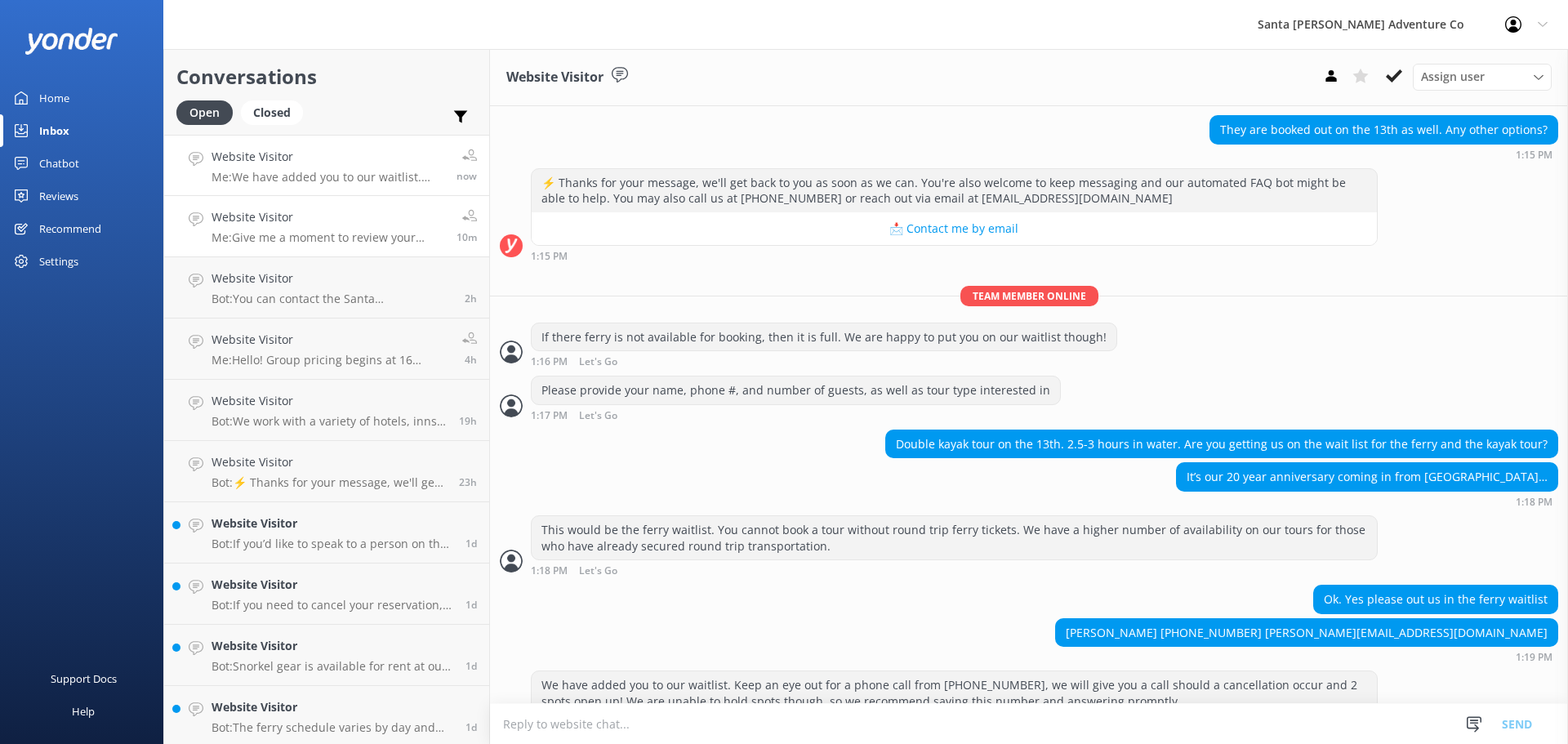
scroll to position [540, 0]
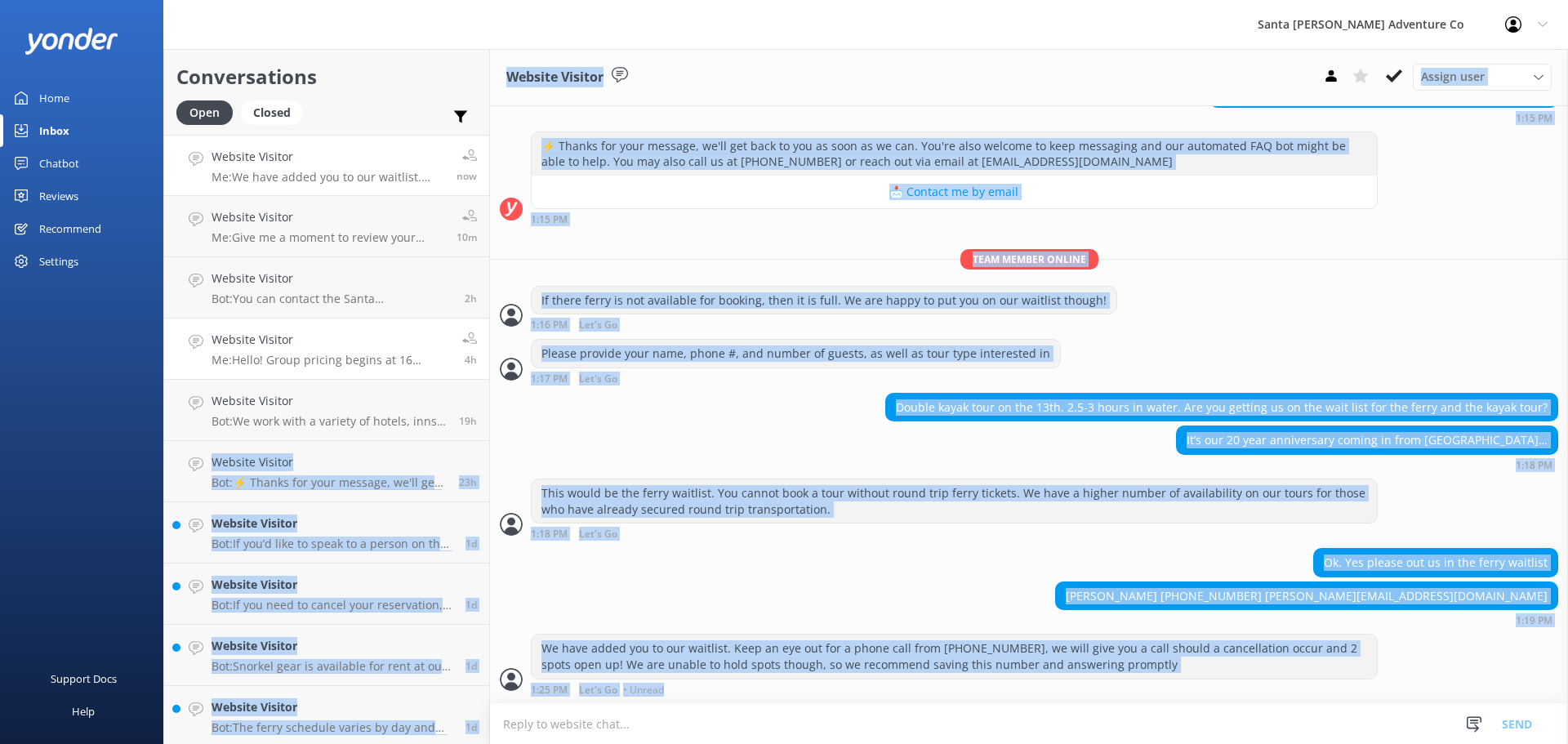
drag, startPoint x: 1198, startPoint y: 702, endPoint x: 468, endPoint y: 379, distance: 798.3
click at [468, 379] on div "Conversations Open Closed Important Assigned to me Unassigned Website Visitor M…" at bounding box center [866, 397] width 1405 height 695
click at [779, 584] on div "[PERSON_NAME] [PHONE_NUMBER] [PERSON_NAME][EMAIL_ADDRESS][DOMAIN_NAME] 1:19 PM" at bounding box center [1028, 604] width 1078 height 45
